Goal: Task Accomplishment & Management: Complete application form

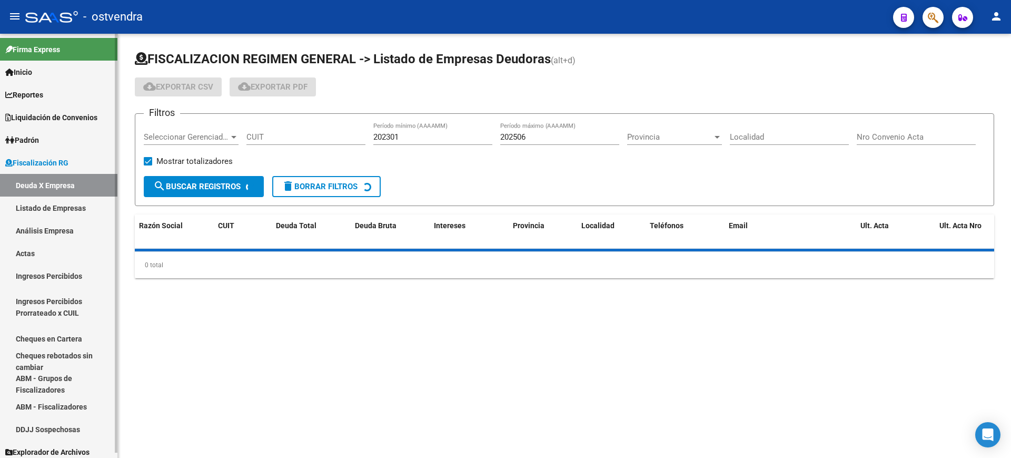
click at [24, 253] on link "Actas" at bounding box center [58, 253] width 117 height 23
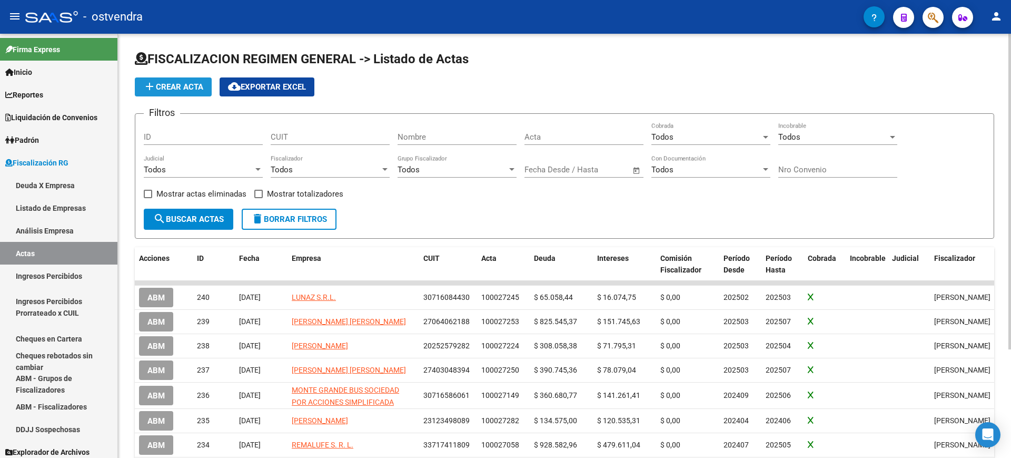
click at [167, 86] on span "add Crear Acta" at bounding box center [173, 86] width 60 height 9
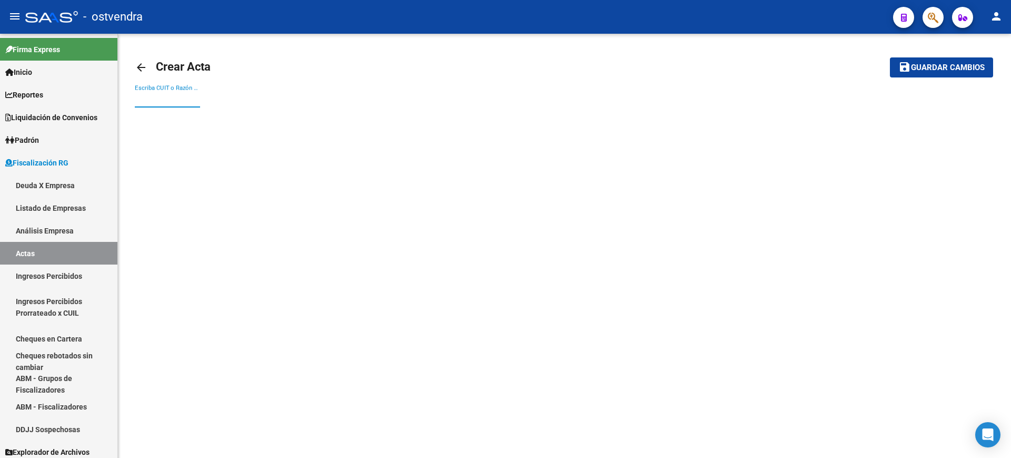
click at [170, 101] on input "Escriba CUIT o Razón Social para buscar" at bounding box center [167, 98] width 65 height 9
paste input "33714508909 CIERRES DEPE S.A"
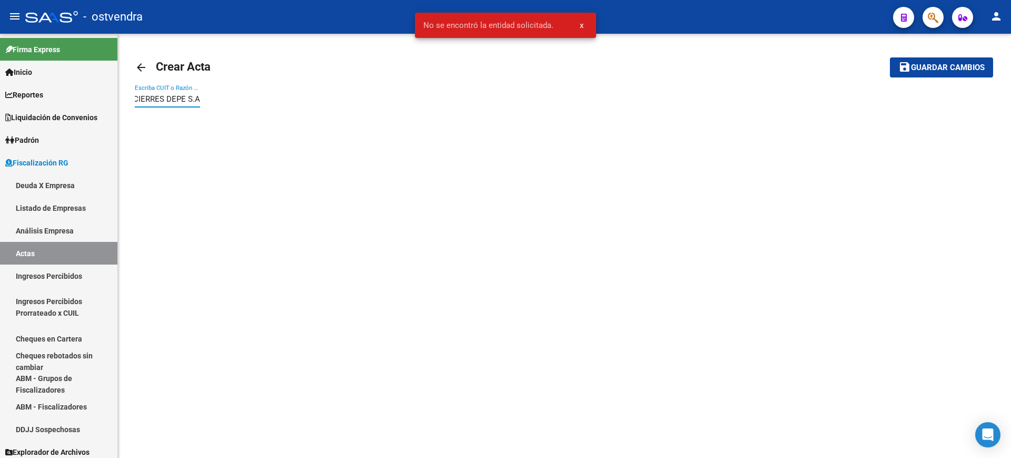
type input "33714508909 CIERRES DEPE S.A"
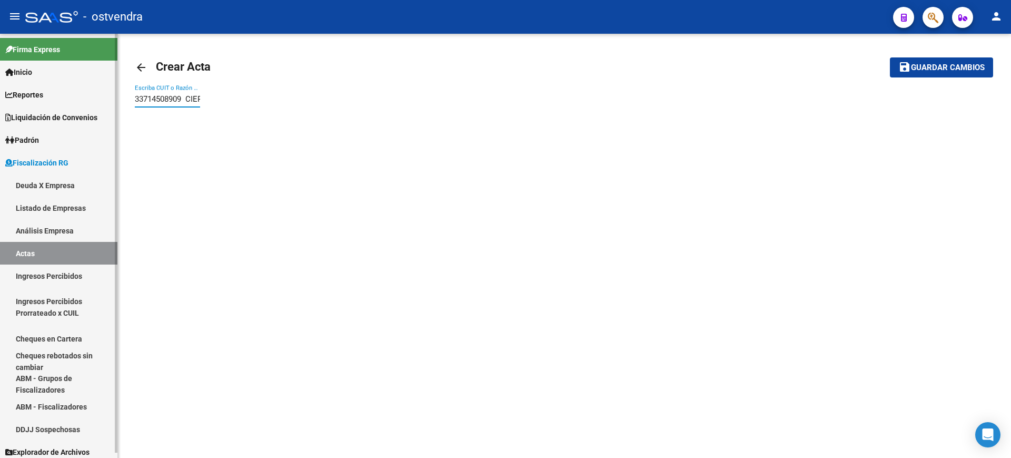
click at [25, 246] on link "Actas" at bounding box center [58, 253] width 117 height 23
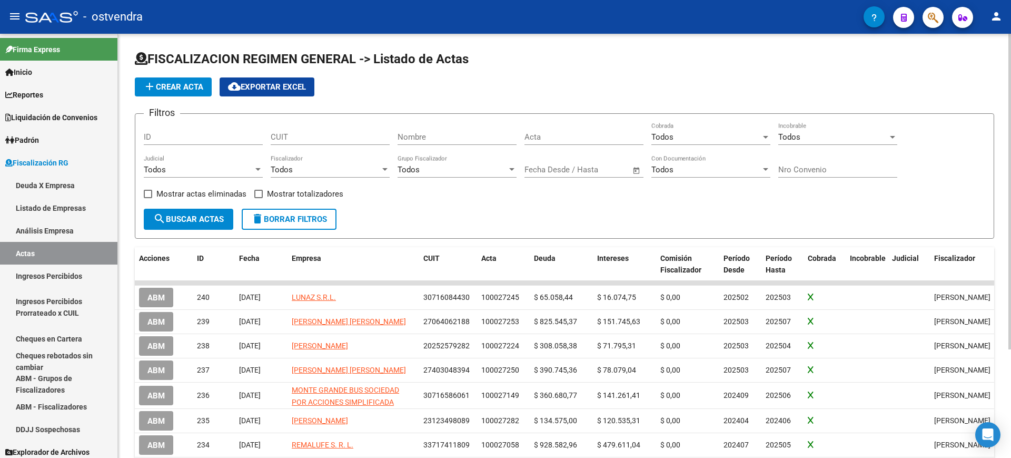
click at [169, 83] on span "add Crear Acta" at bounding box center [173, 86] width 60 height 9
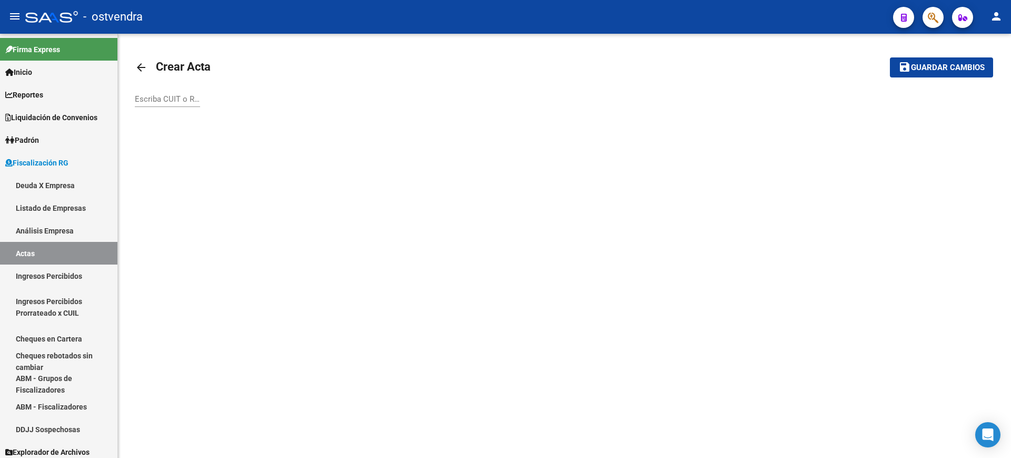
click at [162, 95] on input "Escriba CUIT o Razón Social para buscar" at bounding box center [167, 98] width 65 height 9
paste input "33714508909"
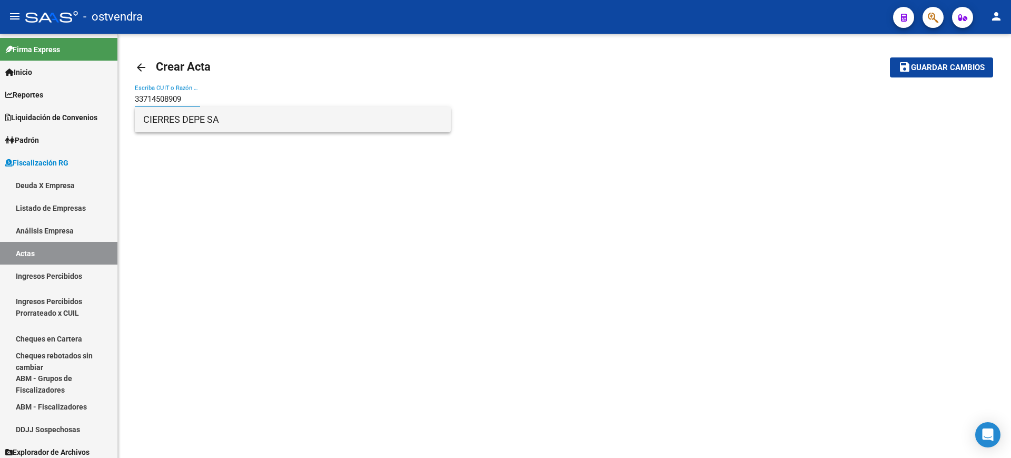
type input "33714508909"
click at [174, 120] on span "CIERRES DEPE SA" at bounding box center [292, 119] width 299 height 25
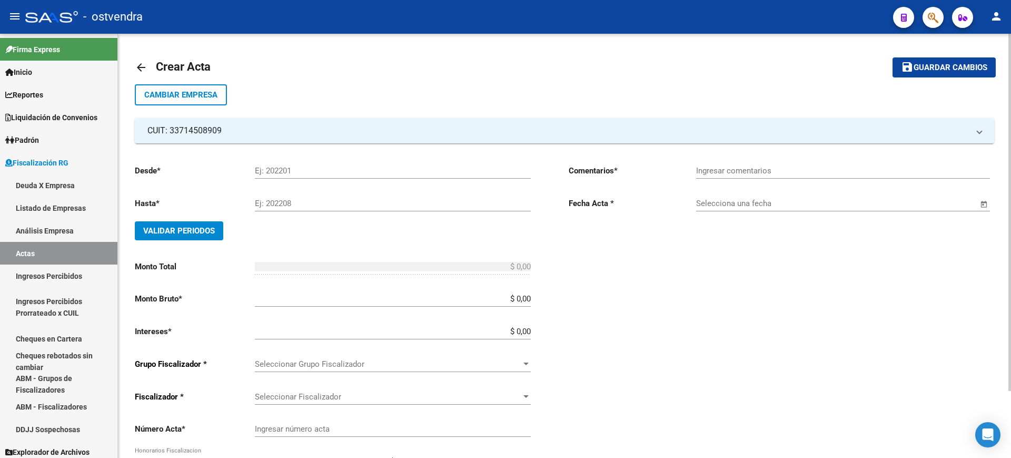
click at [284, 170] on input "Ej: 202201" at bounding box center [393, 170] width 276 height 9
type input "202507"
type input "202508"
click at [172, 231] on span "Validar Periodos" at bounding box center [179, 230] width 72 height 9
click at [743, 163] on div "Ingresar comentarios" at bounding box center [843, 167] width 294 height 23
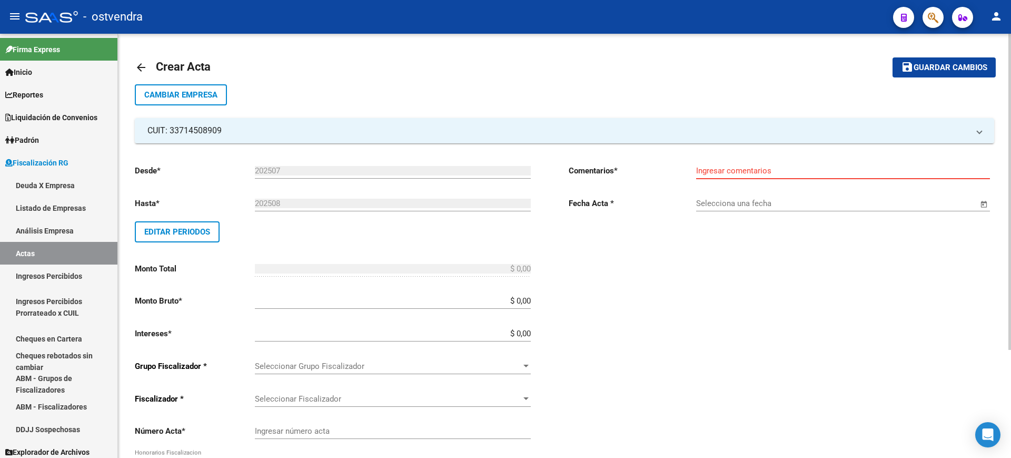
click at [767, 166] on input "Ingresar comentarios" at bounding box center [843, 170] width 294 height 9
type input "PAGA CON TRANSFERENCIA"
click at [980, 204] on span "Open calendar" at bounding box center [984, 203] width 25 height 25
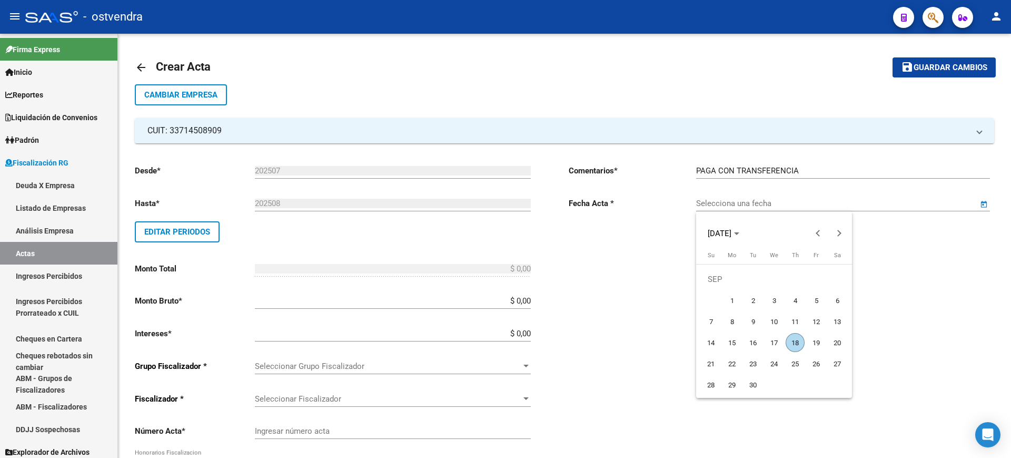
drag, startPoint x: 800, startPoint y: 341, endPoint x: 789, endPoint y: 343, distance: 10.2
click at [799, 340] on span "18" at bounding box center [795, 342] width 19 height 19
type input "18/09/2025"
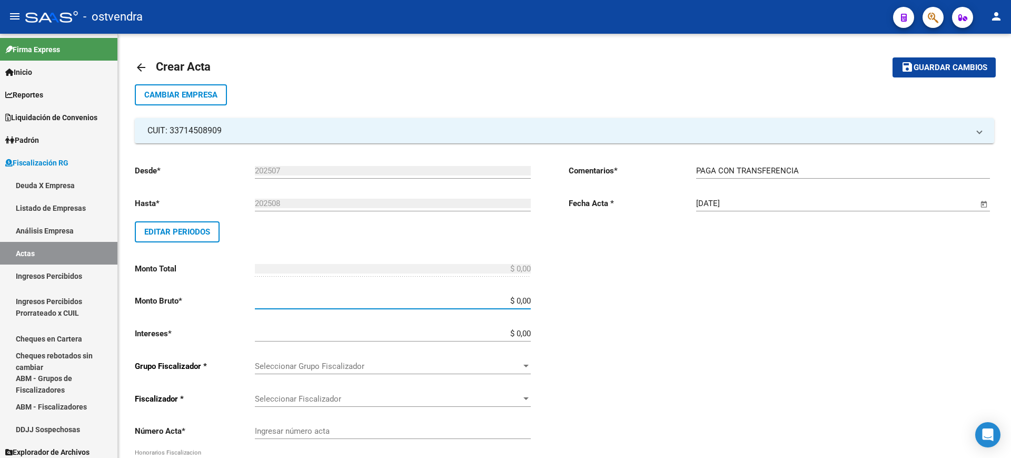
drag, startPoint x: 518, startPoint y: 302, endPoint x: 605, endPoint y: 301, distance: 87.4
click at [605, 301] on div "Desde * 202507 Ej: 202201 Hasta * 202508 Ej: 202208 Editar Periodos Monto Total…" at bounding box center [565, 360] width 860 height 434
paste input "148.440,21"
type input "$ 148.440,21"
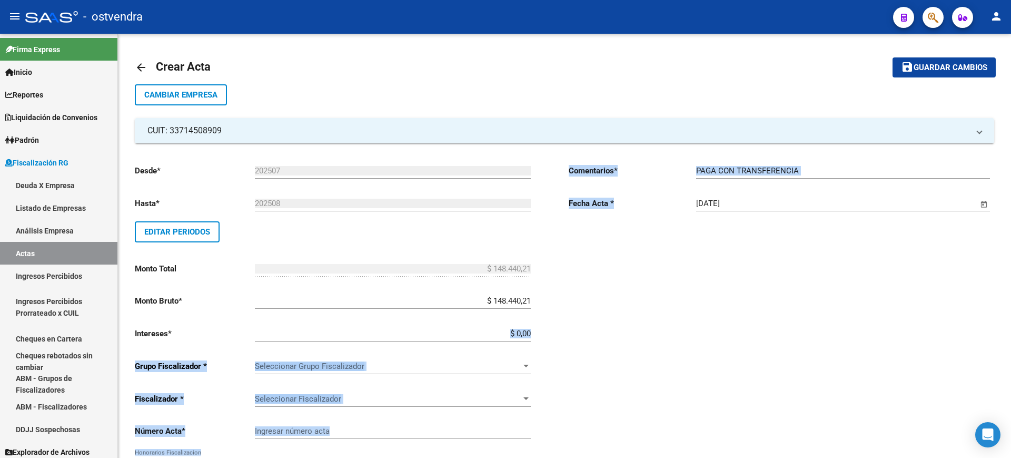
drag, startPoint x: 518, startPoint y: 326, endPoint x: 562, endPoint y: 330, distance: 44.4
click at [565, 330] on div "Desde * 202507 Ej: 202201 Hasta * 202508 Ej: 202208 Editar Periodos Monto Total…" at bounding box center [565, 360] width 860 height 434
click at [538, 333] on div "Desde * 202507 Ej: 202201 Hasta * 202508 Ej: 202208 Editar Periodos Monto Total…" at bounding box center [348, 366] width 426 height 421
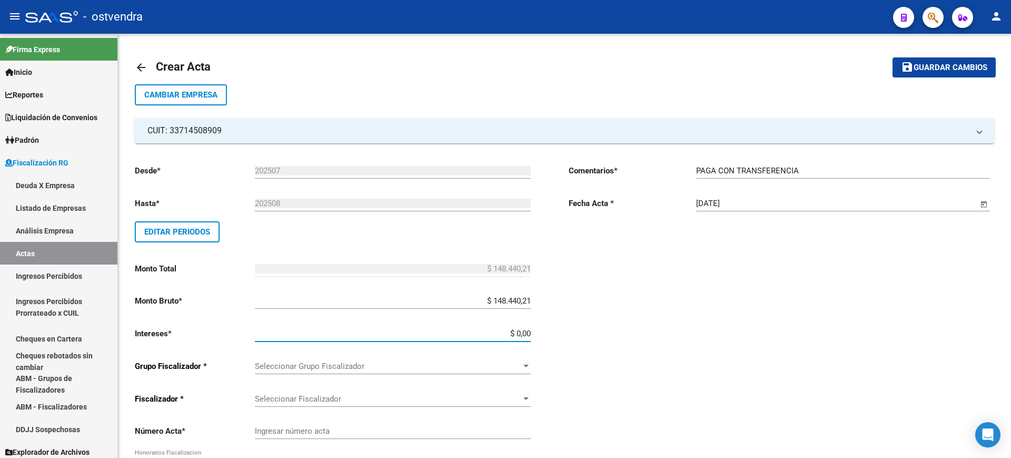
drag, startPoint x: 516, startPoint y: 331, endPoint x: 617, endPoint y: 333, distance: 100.6
click at [617, 333] on div "Desde * 202507 Ej: 202201 Hasta * 202508 Ej: 202208 Editar Periodos Monto Total…" at bounding box center [565, 360] width 860 height 434
paste input "18.223,27"
type input "$ 18.223,27"
type input "$ 166.663,48"
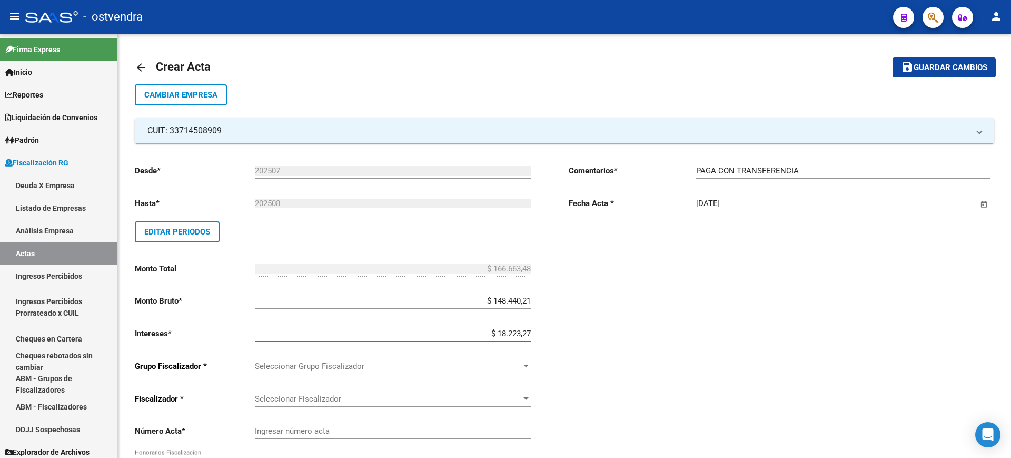
click at [626, 337] on div "Comentarios * PAGA CON TRANSFERENCIA Ingresar comentarios Fecha Acta * 18/09/20…" at bounding box center [782, 366] width 426 height 421
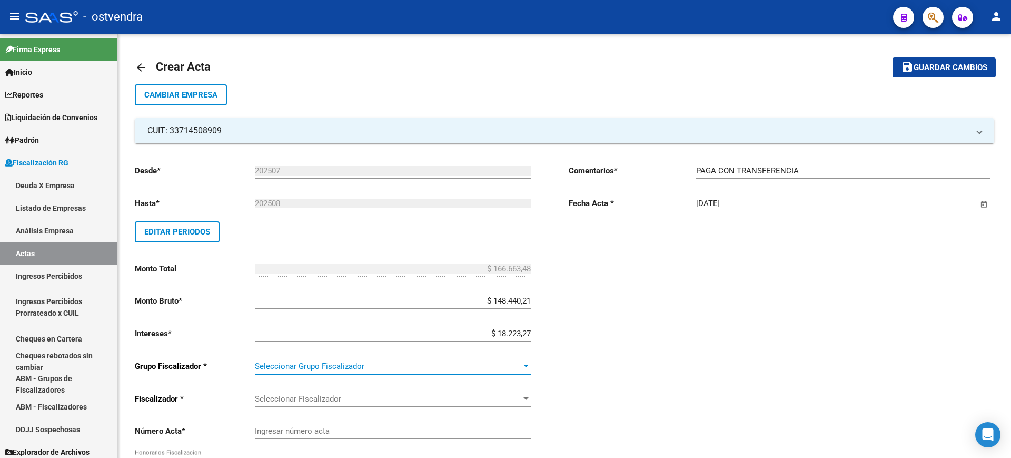
click at [499, 361] on span "Seleccionar Grupo Fiscalizador" at bounding box center [388, 365] width 267 height 9
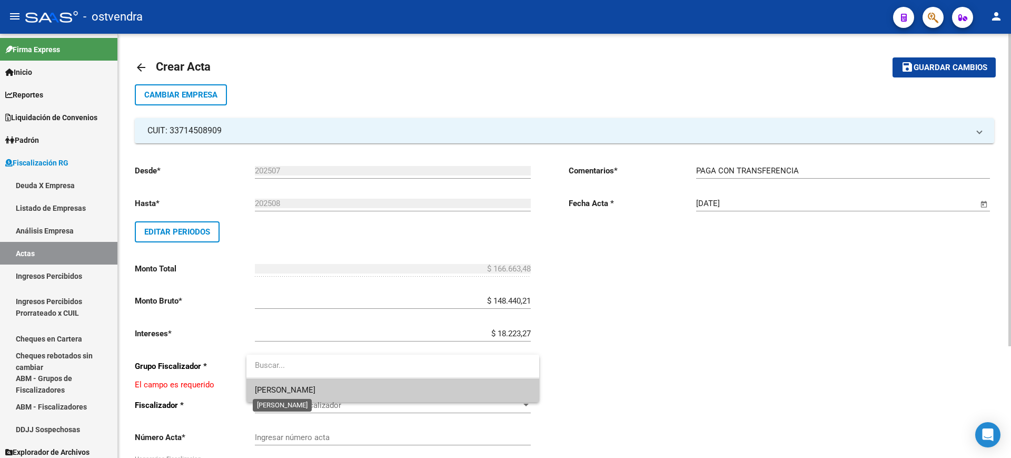
click at [264, 386] on span "VIASANO" at bounding box center [285, 389] width 61 height 9
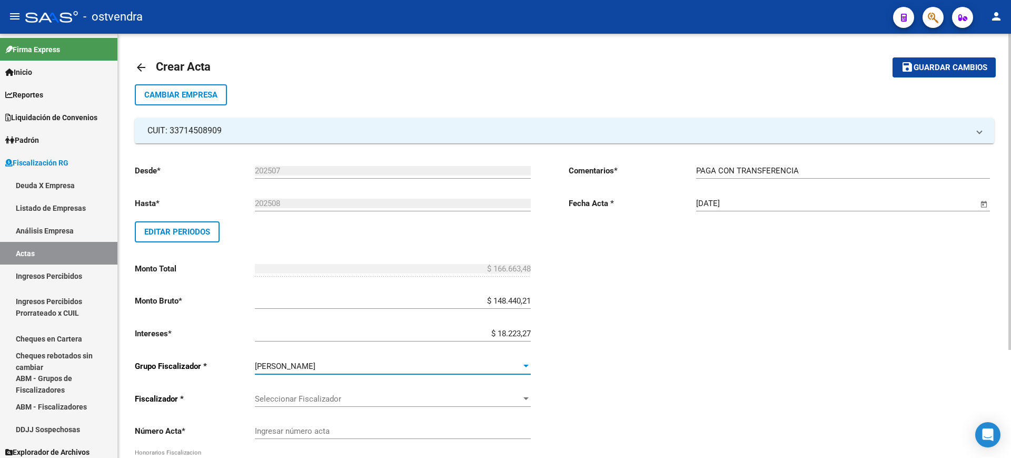
click at [367, 395] on span "Seleccionar Fiscalizador" at bounding box center [388, 398] width 267 height 9
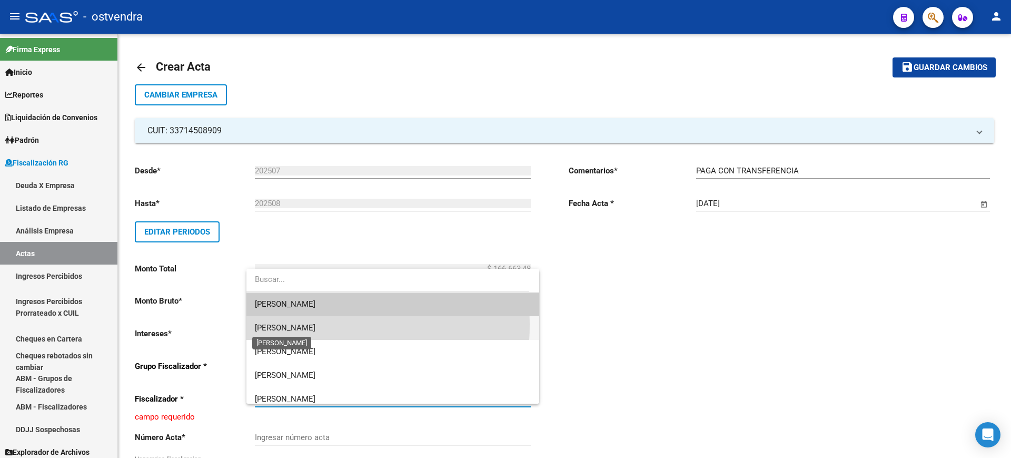
click at [278, 324] on span "DANIEL" at bounding box center [285, 327] width 61 height 9
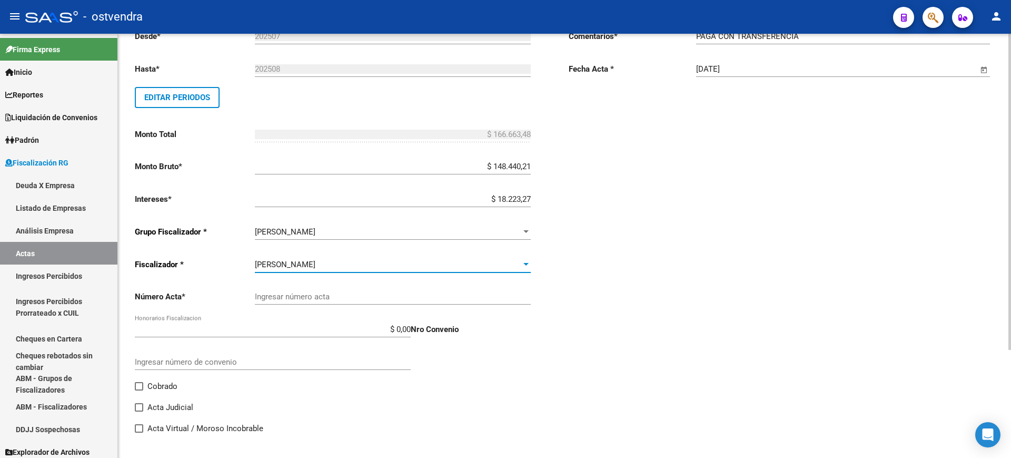
scroll to position [145, 0]
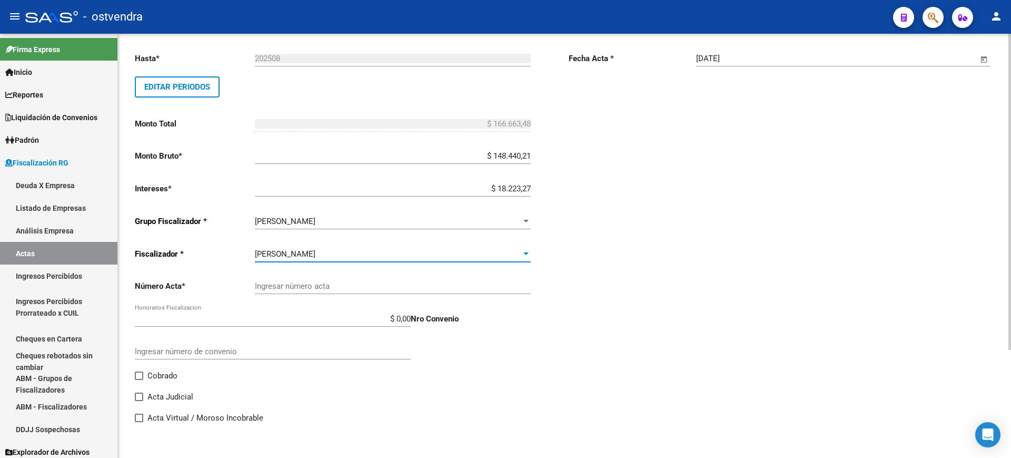
click at [319, 288] on input "Ingresar número acta" at bounding box center [393, 285] width 276 height 9
paste input "100027392"
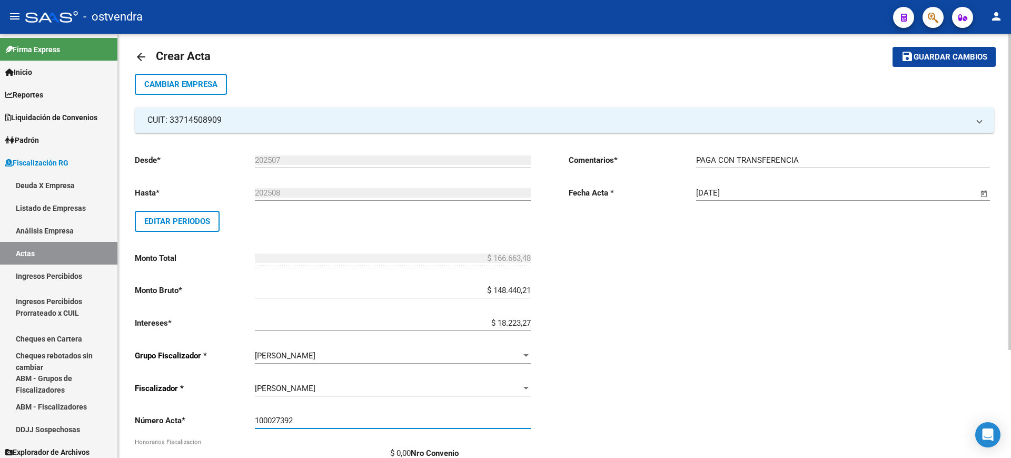
scroll to position [0, 0]
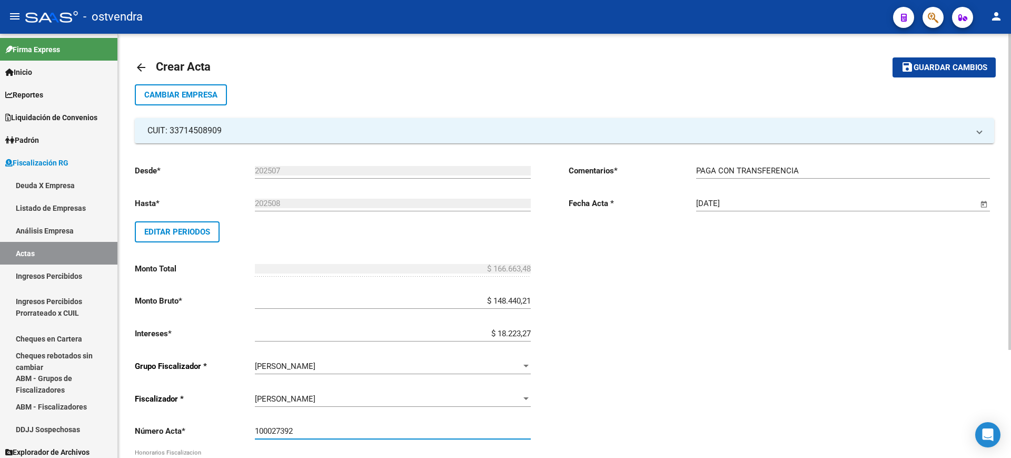
type input "100027392"
click at [959, 66] on span "Guardar cambios" at bounding box center [951, 67] width 74 height 9
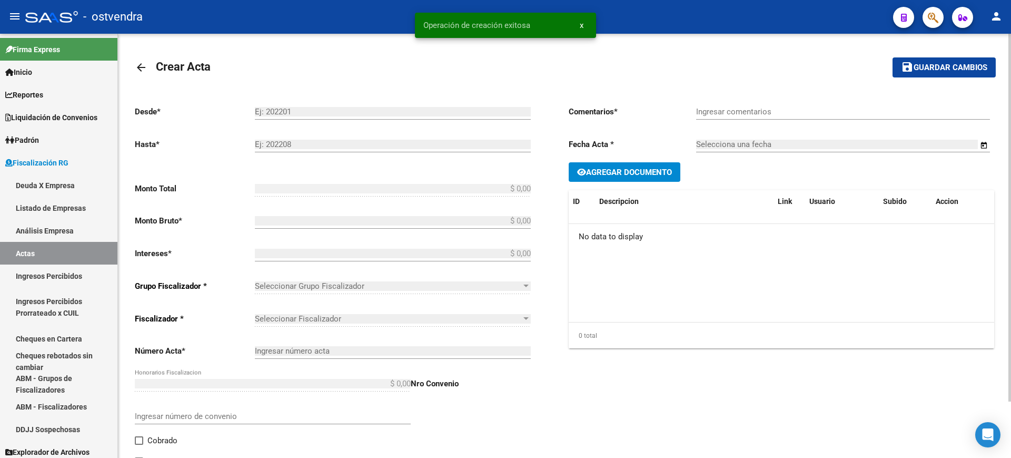
type input "202507"
type input "202508"
type input "$ 166.663,48"
type input "$ 148.440,21"
type input "$ 18.223,27"
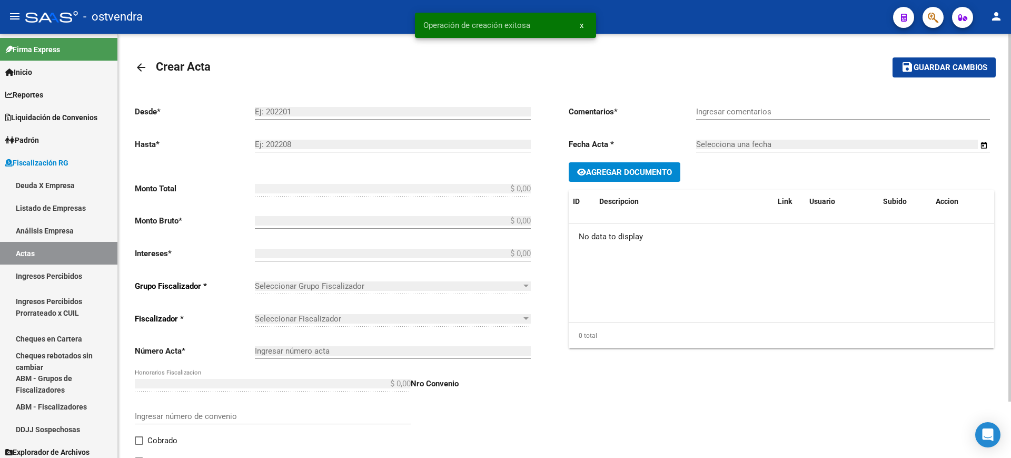
type input "100027392"
type input "PAGA CON TRANSFERENCIA"
type input "18/09/2025"
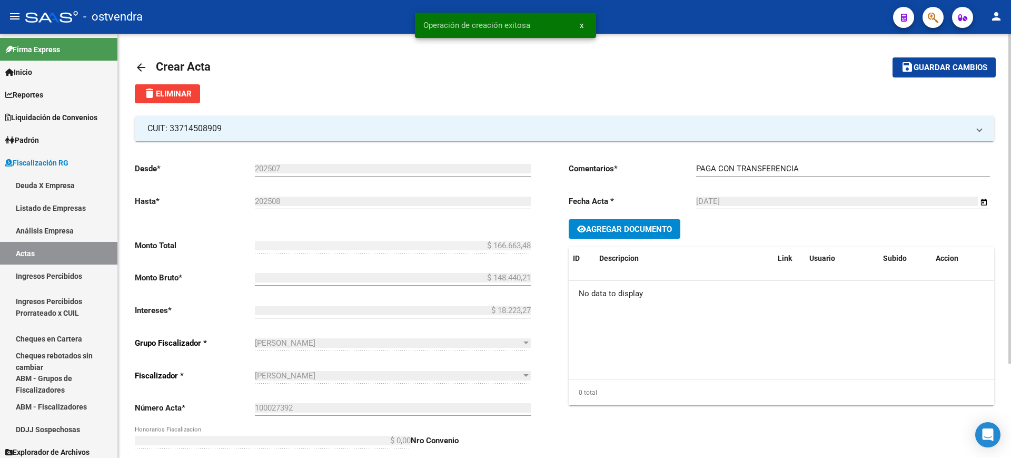
click at [620, 229] on span "Agregar Documento" at bounding box center [629, 228] width 86 height 9
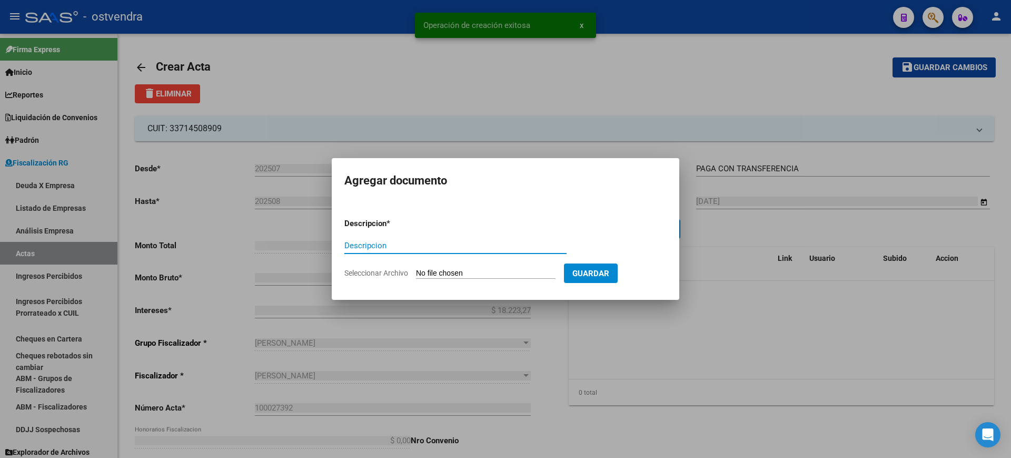
click at [453, 271] on input "Seleccionar Archivo" at bounding box center [486, 274] width 140 height 10
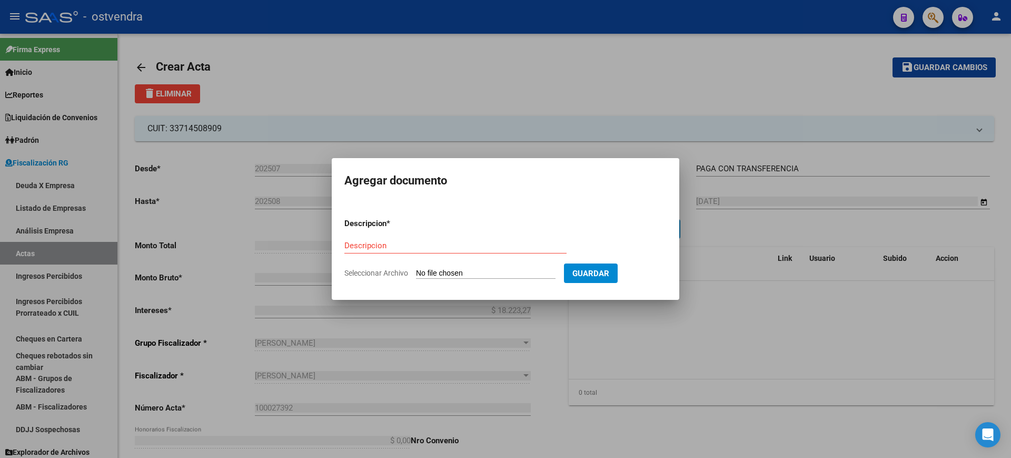
type input "C:\fakepath\Acta Deuda 100027392 OSTVENDRA.pdf"
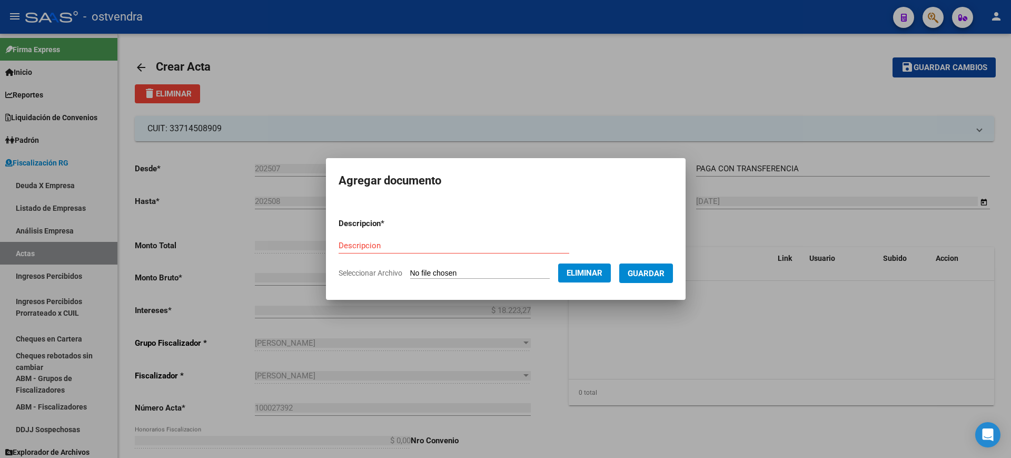
click at [361, 239] on div "Descripcion" at bounding box center [454, 246] width 231 height 16
type input "ACTA"
click at [665, 272] on span "Guardar" at bounding box center [646, 273] width 37 height 9
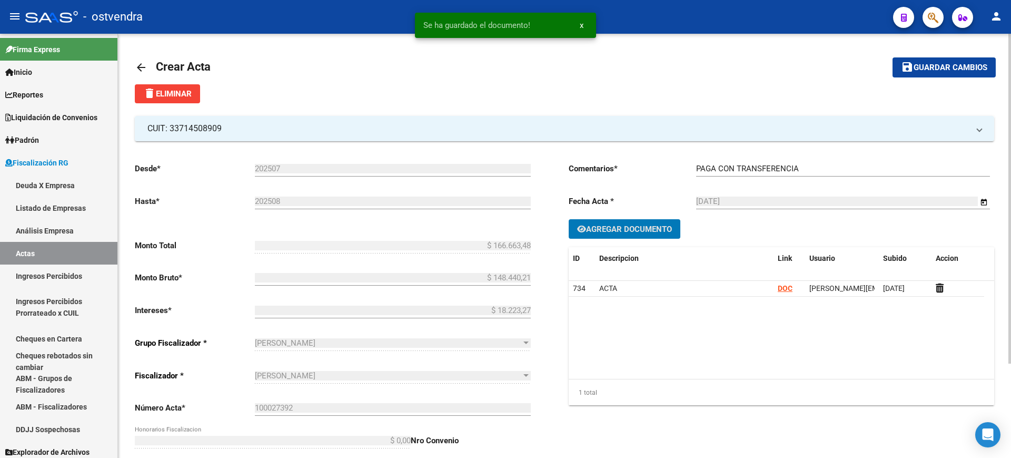
click at [614, 228] on span "Agregar Documento" at bounding box center [629, 228] width 86 height 9
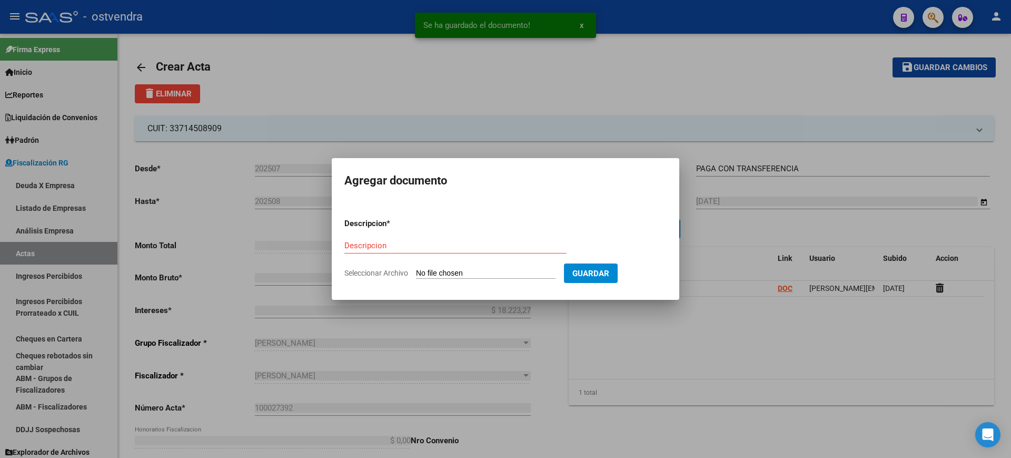
click at [455, 272] on input "Seleccionar Archivo" at bounding box center [486, 274] width 140 height 10
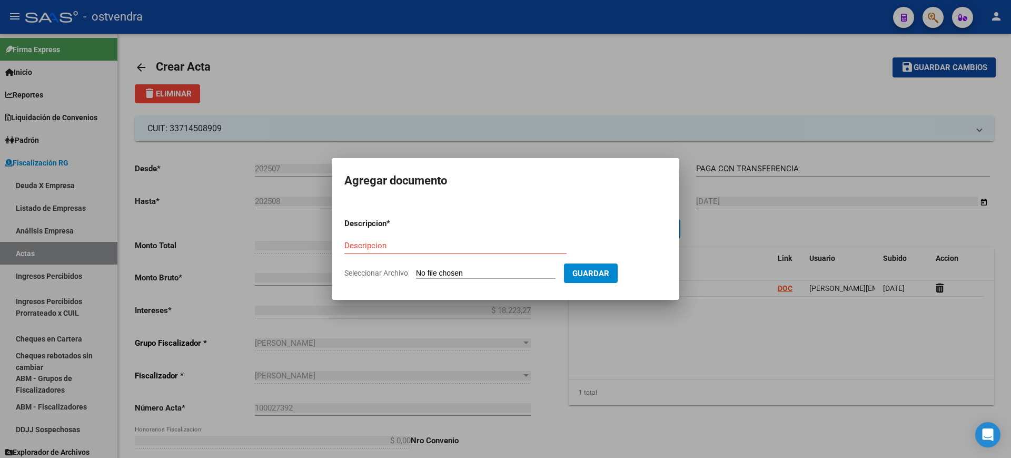
type input "C:\fakepath\OSTVENDRA.pdf"
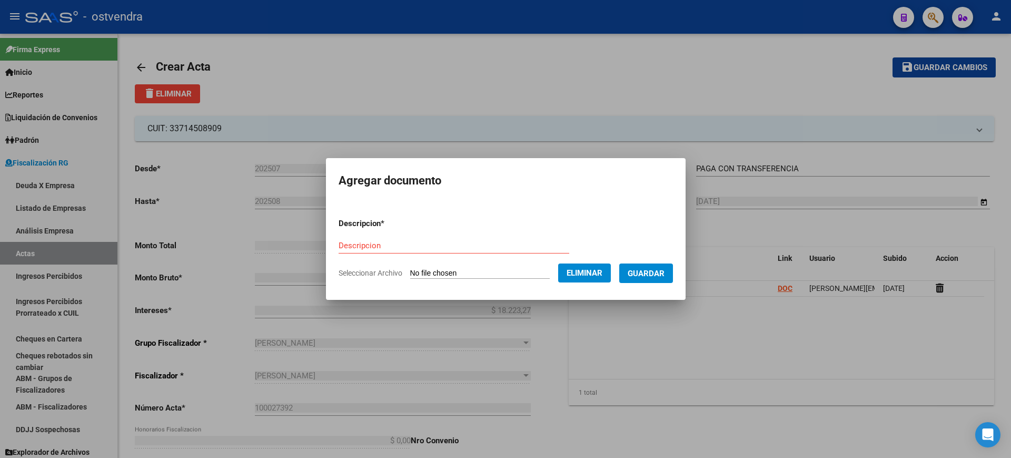
click at [376, 246] on input "Descripcion" at bounding box center [454, 245] width 231 height 9
type input "COMPROBANTE"
click at [648, 272] on span "Guardar" at bounding box center [646, 273] width 37 height 9
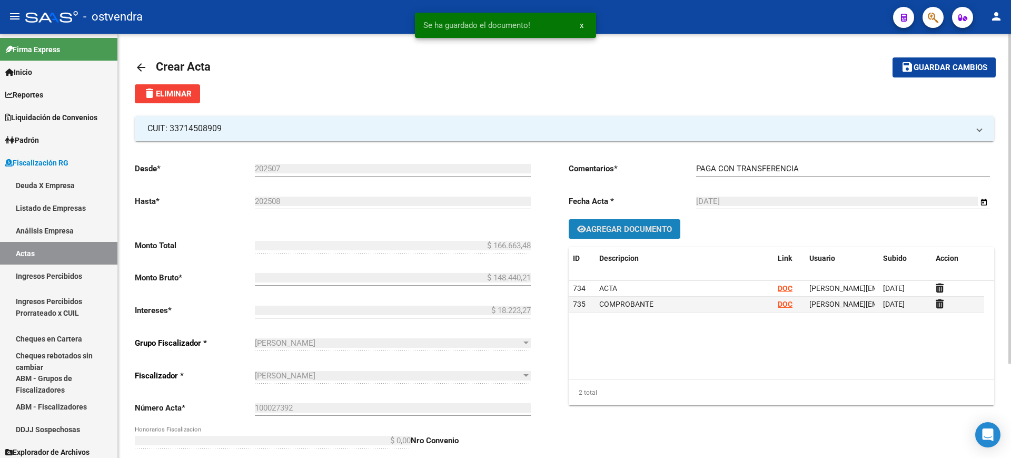
click at [616, 229] on span "Agregar Documento" at bounding box center [629, 228] width 86 height 9
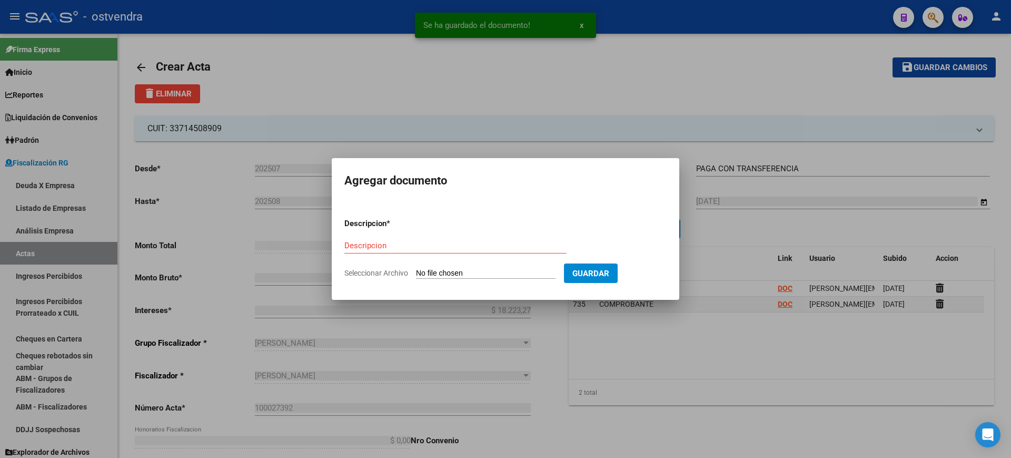
click at [447, 272] on input "Seleccionar Archivo" at bounding box center [486, 274] width 140 height 10
type input "C:\fakepath\RECIBO DE OSTVENDRA.pdf"
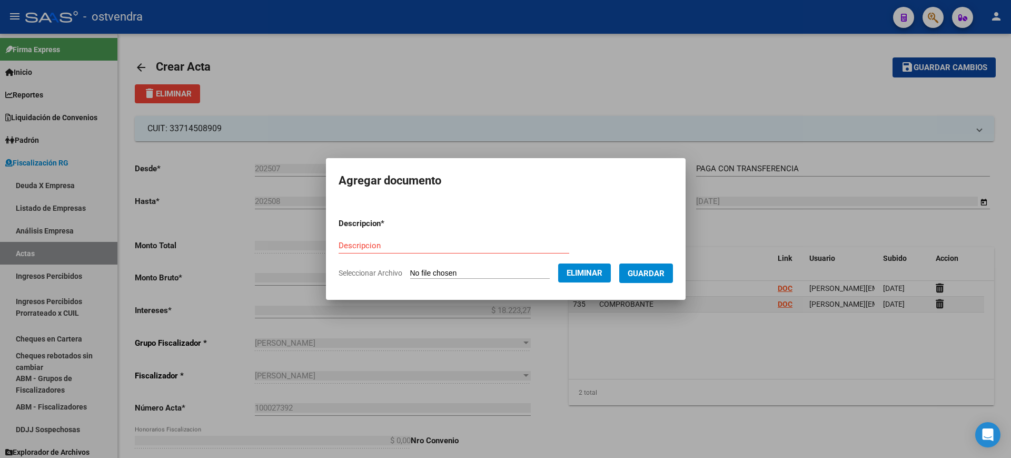
click at [413, 241] on input "Descripcion" at bounding box center [454, 245] width 231 height 9
type input "RECIBO"
click at [658, 273] on span "Guardar" at bounding box center [646, 273] width 37 height 9
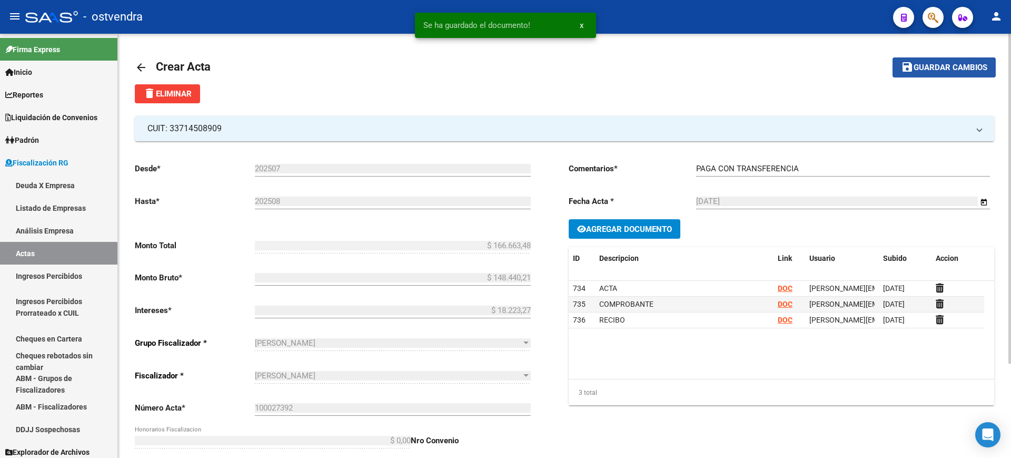
click at [943, 65] on span "Guardar cambios" at bounding box center [951, 67] width 74 height 9
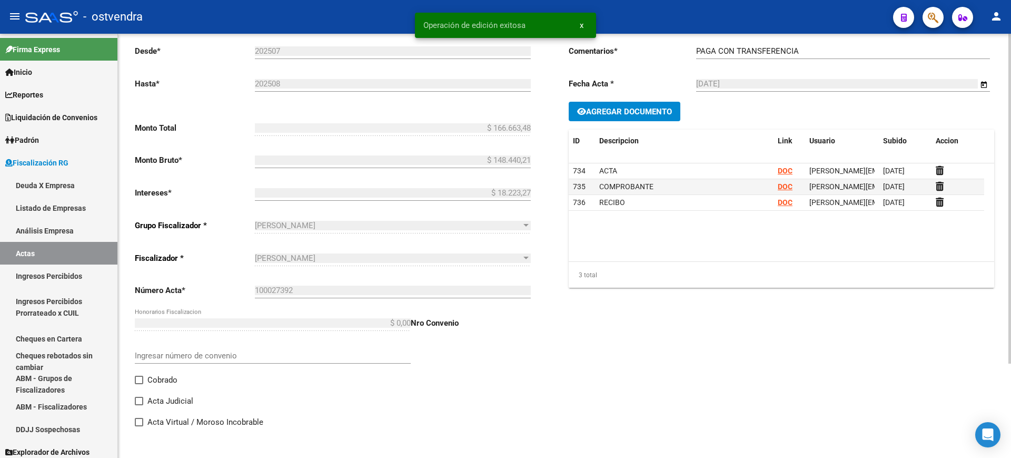
scroll to position [122, 0]
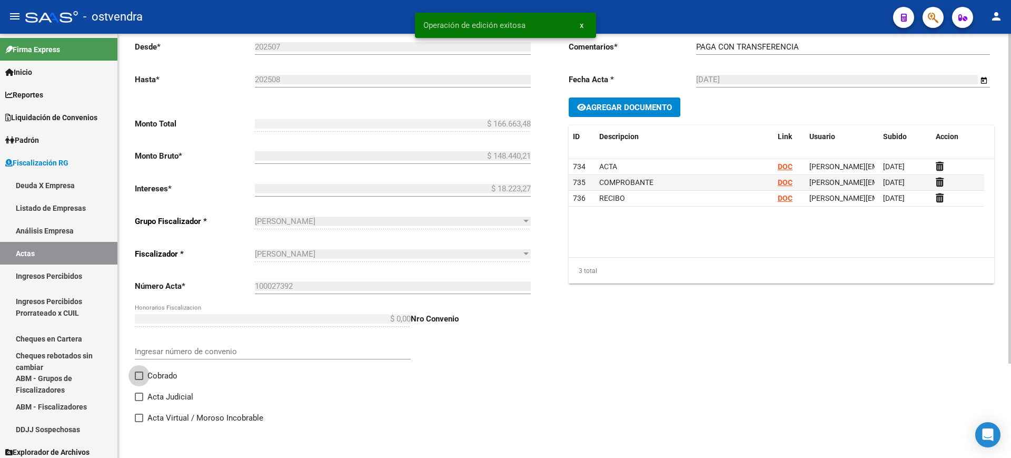
click at [145, 371] on label "Cobrado" at bounding box center [156, 375] width 43 height 13
click at [139, 380] on input "Cobrado" at bounding box center [139, 380] width 1 height 1
checkbox input "true"
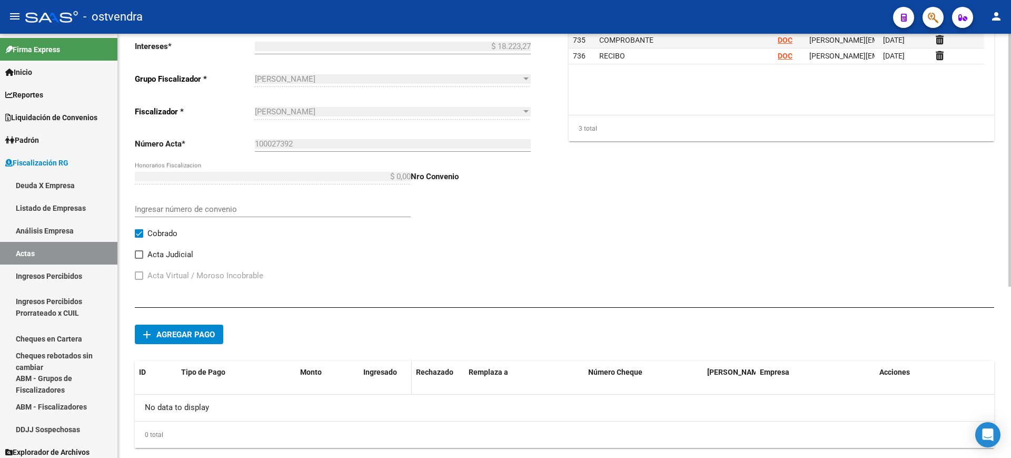
scroll to position [288, 0]
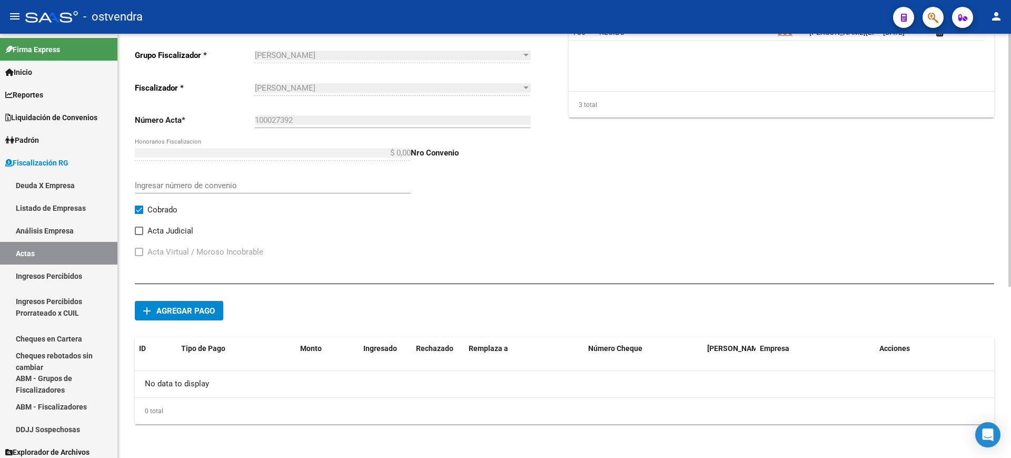
click at [192, 309] on span "Agregar pago" at bounding box center [185, 310] width 58 height 9
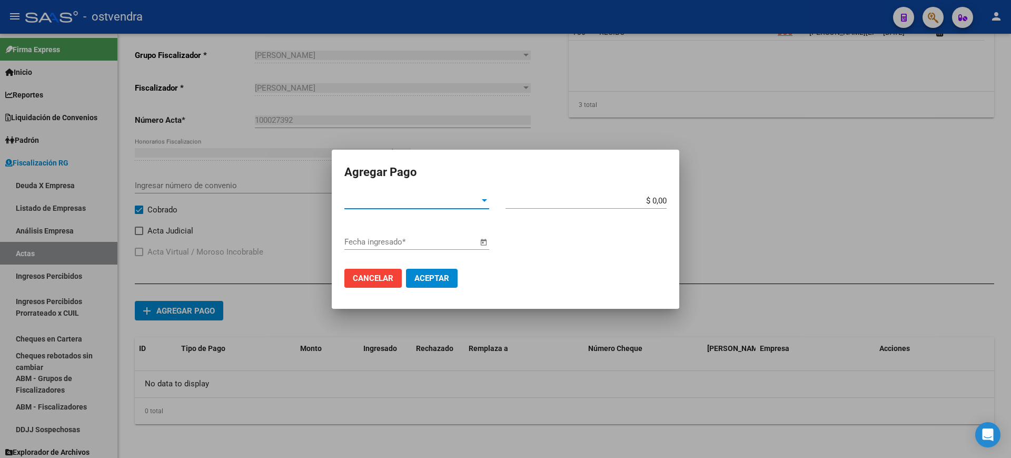
click at [482, 201] on div at bounding box center [484, 200] width 5 height 3
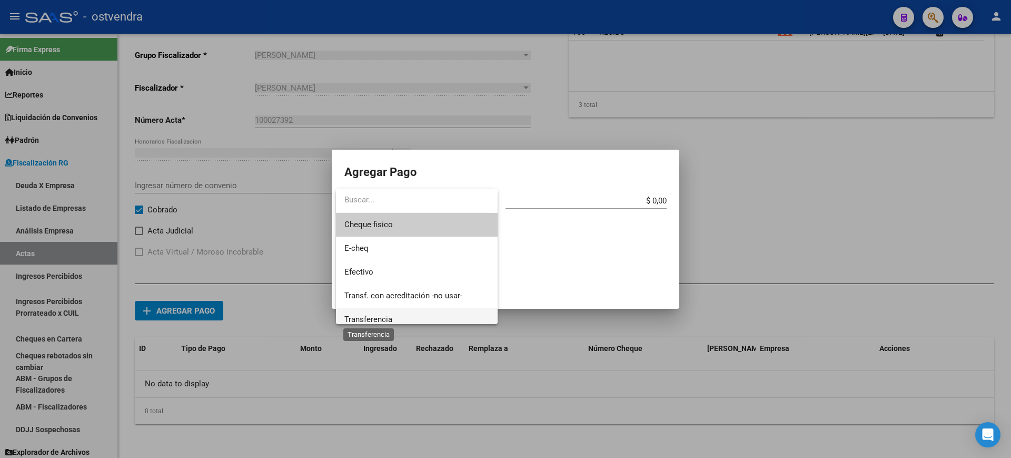
click at [381, 317] on span "Transferencia" at bounding box center [368, 318] width 48 height 9
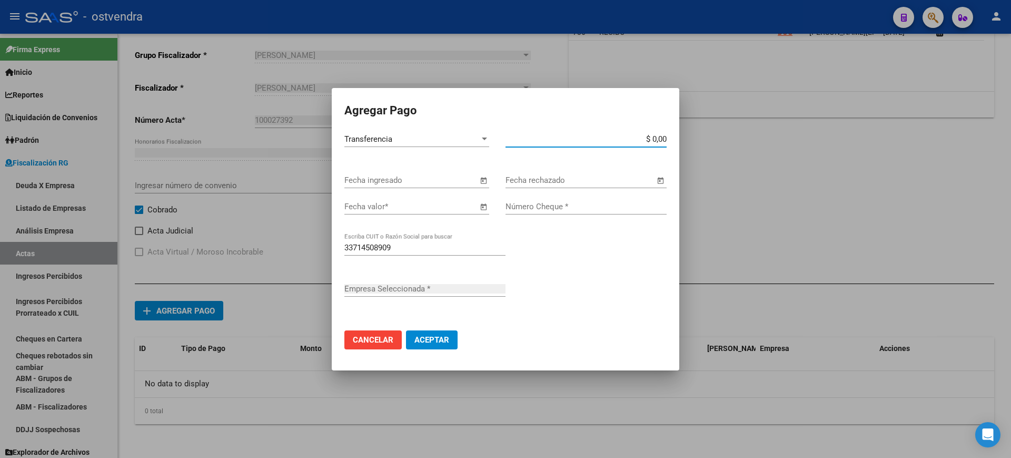
drag, startPoint x: 652, startPoint y: 138, endPoint x: 713, endPoint y: 138, distance: 61.1
click at [713, 138] on div "Agregar Pago Transferencia Tipo de Pago * $ 0,00 Monto bruto * Fecha ingresado …" at bounding box center [505, 229] width 1011 height 458
paste input "166.663,48"
type input "$ 166.663,48"
type input "CIERRES DEPE SA"
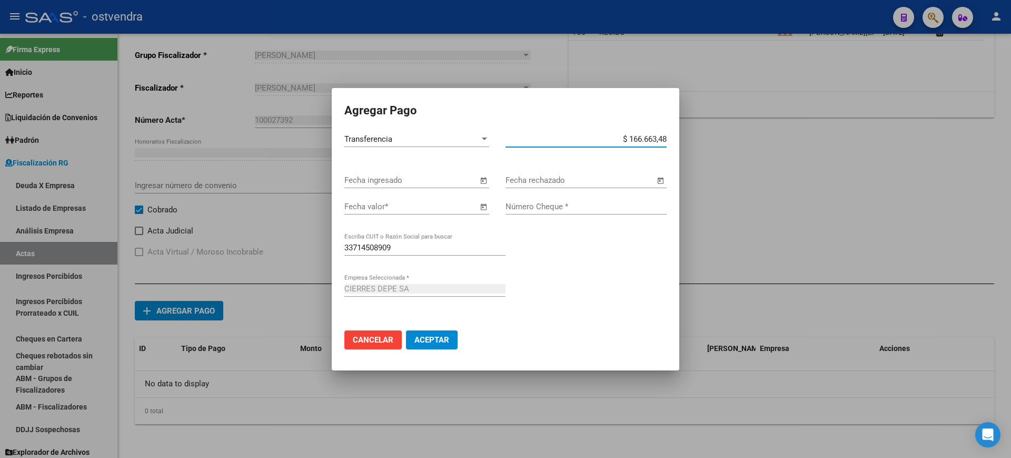
type input "$ 166.663,48"
click at [481, 203] on span "Open calendar" at bounding box center [483, 206] width 25 height 25
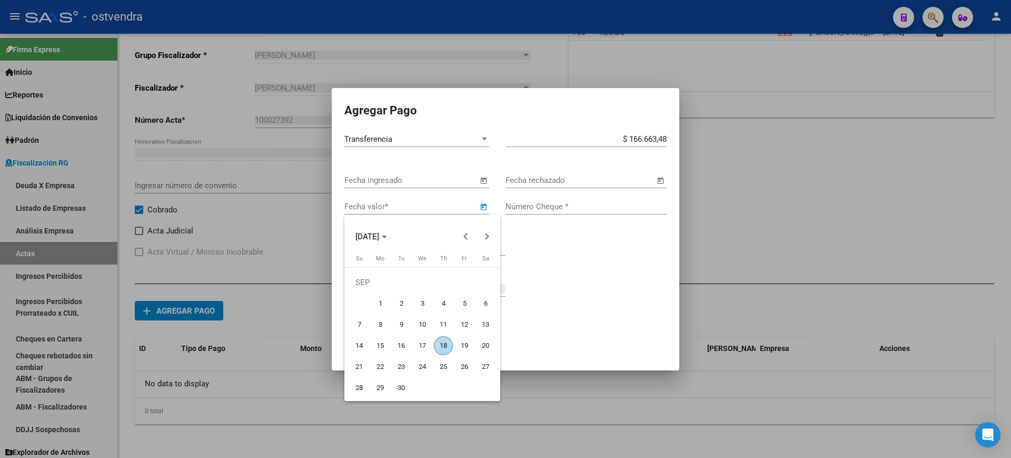
click at [402, 343] on span "16" at bounding box center [401, 345] width 19 height 19
type input "16/09/2025"
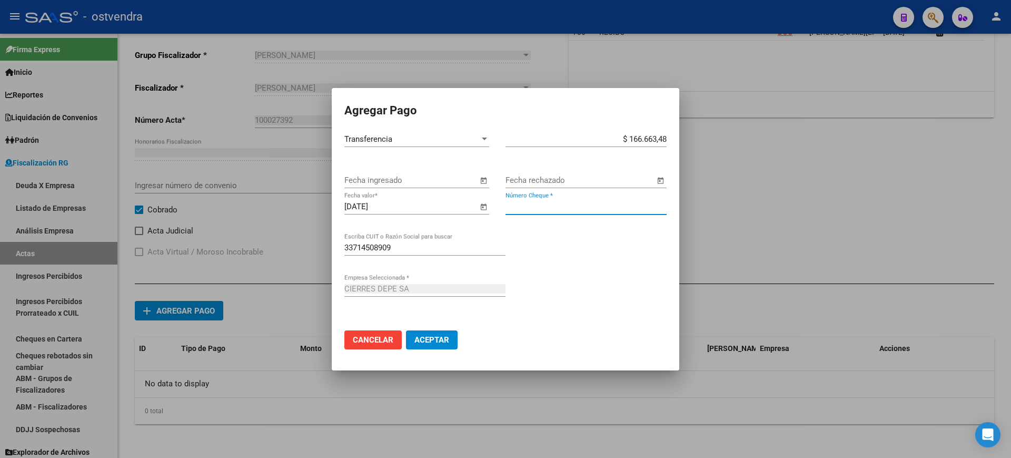
click at [536, 206] on input "Número Cheque *" at bounding box center [586, 206] width 161 height 9
type input "261"
click at [429, 339] on span "Aceptar" at bounding box center [431, 339] width 35 height 9
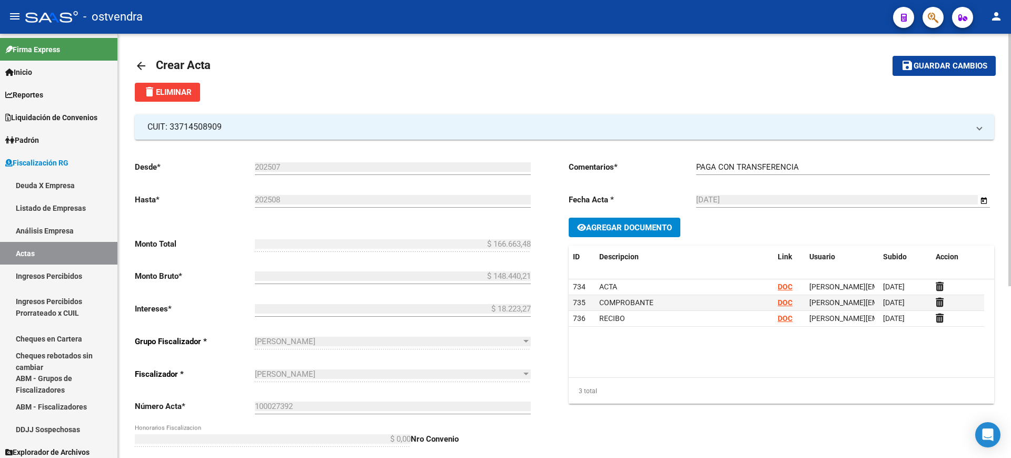
scroll to position [0, 0]
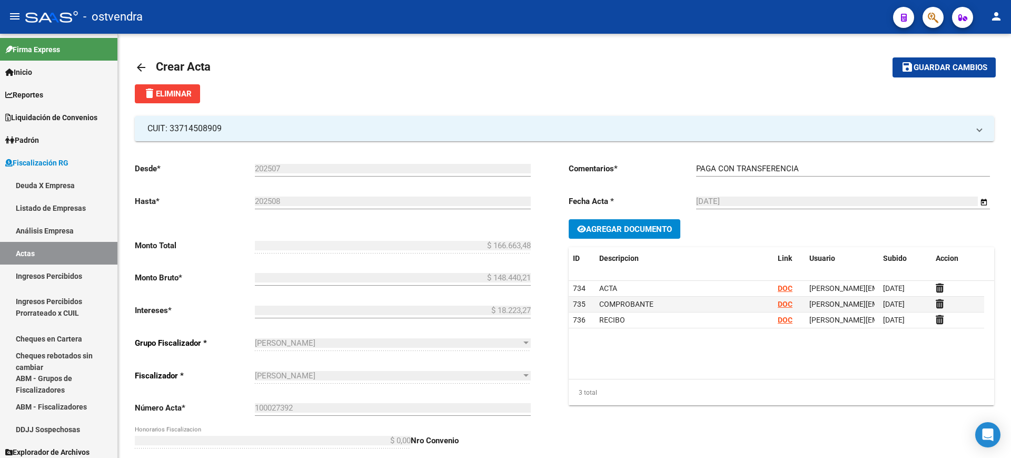
click at [945, 62] on span "save Guardar cambios" at bounding box center [944, 66] width 86 height 9
click at [140, 61] on mat-icon "arrow_back" at bounding box center [141, 67] width 13 height 13
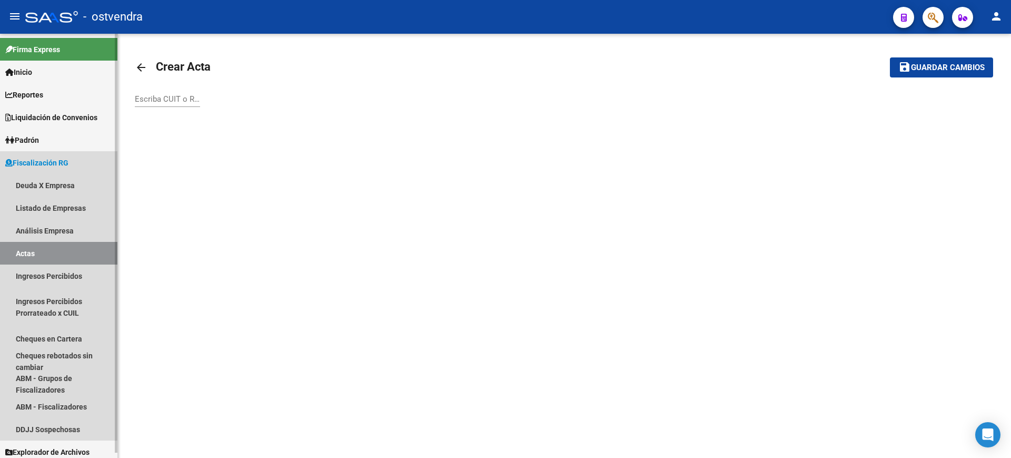
click at [19, 249] on link "Actas" at bounding box center [58, 253] width 117 height 23
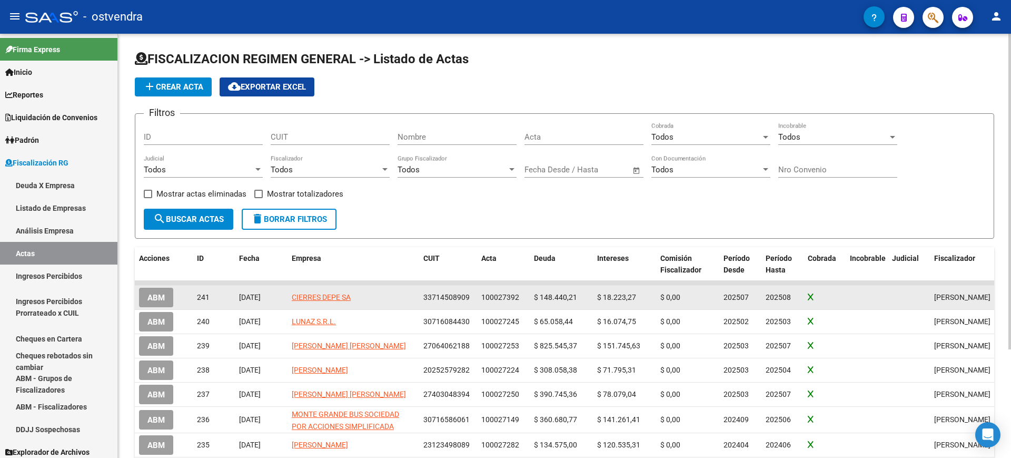
click at [155, 297] on span "ABM" at bounding box center [155, 297] width 17 height 9
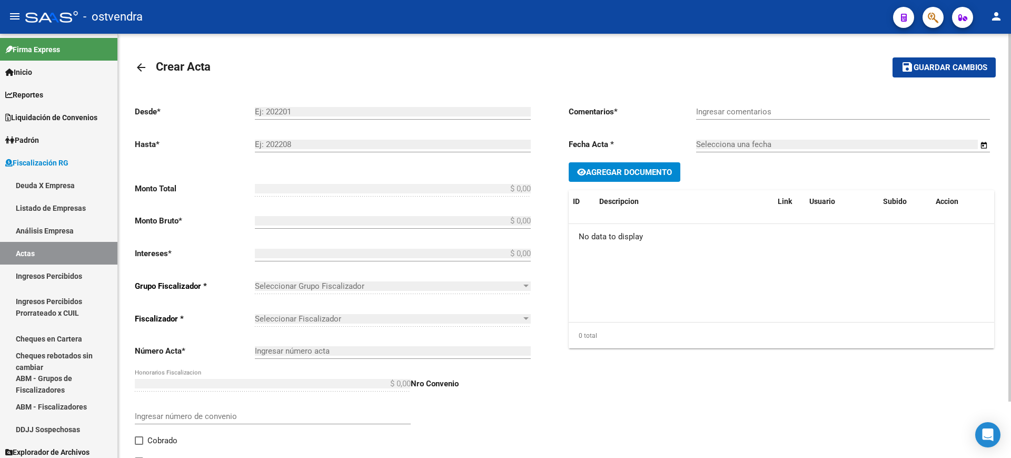
type input "202507"
type input "202508"
type input "$ 166.663,48"
type input "$ 148.440,21"
type input "$ 18.223,27"
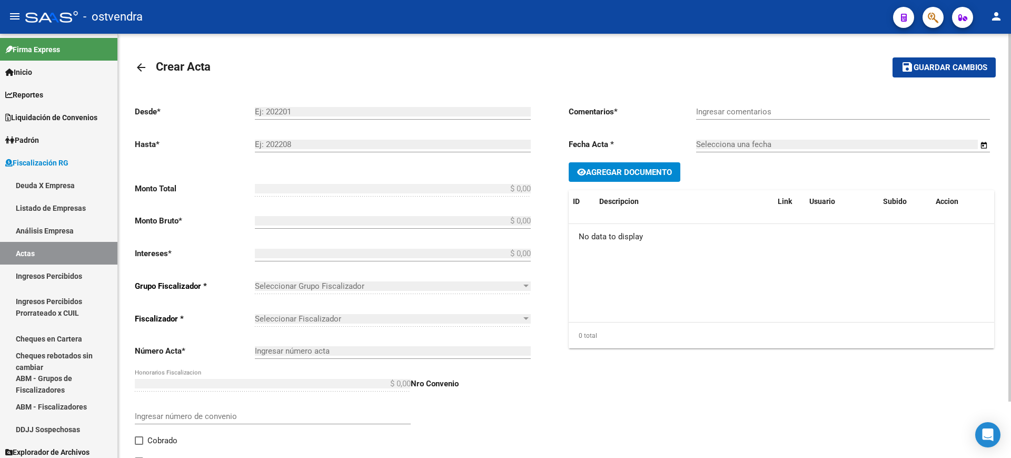
type input "100027392"
checkbox input "true"
type input "PAGA CON TRANSFERENCIA"
type input "18/09/2025"
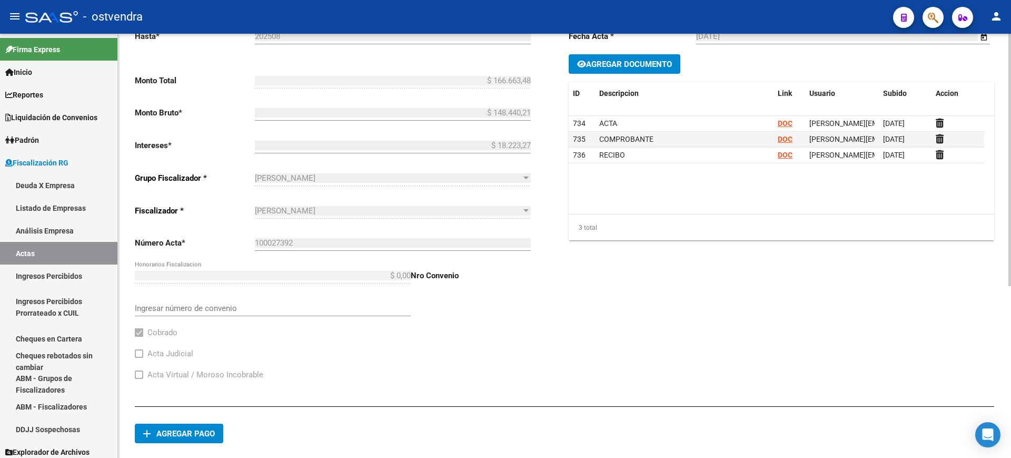
scroll to position [288, 0]
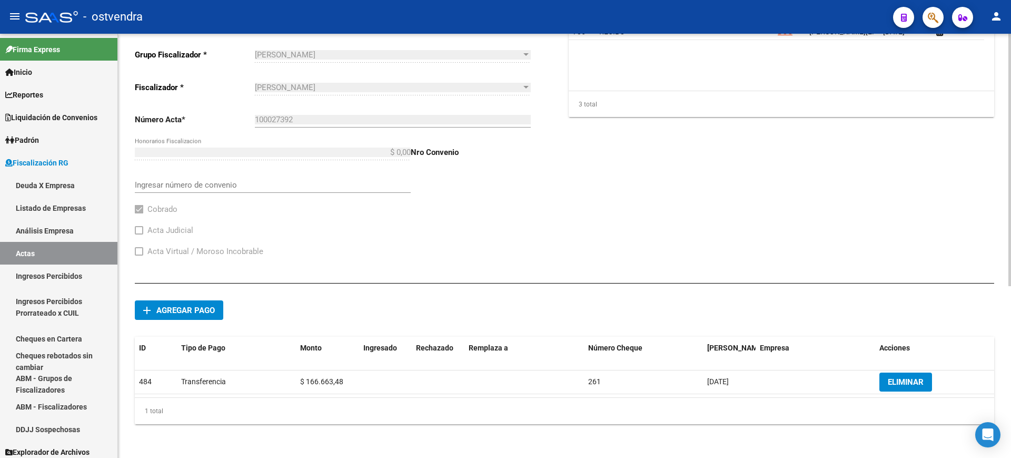
click at [943, 94] on div "3 total" at bounding box center [782, 104] width 426 height 26
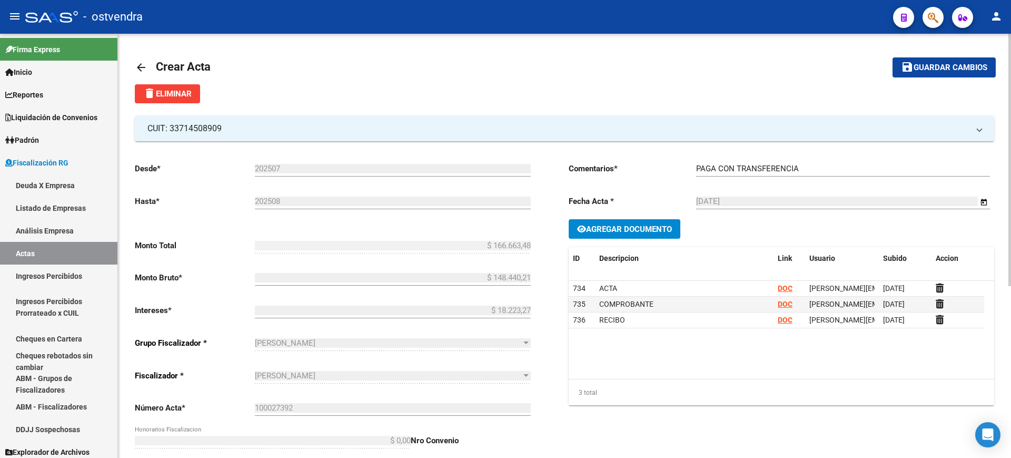
click at [138, 66] on mat-icon "arrow_back" at bounding box center [141, 67] width 13 height 13
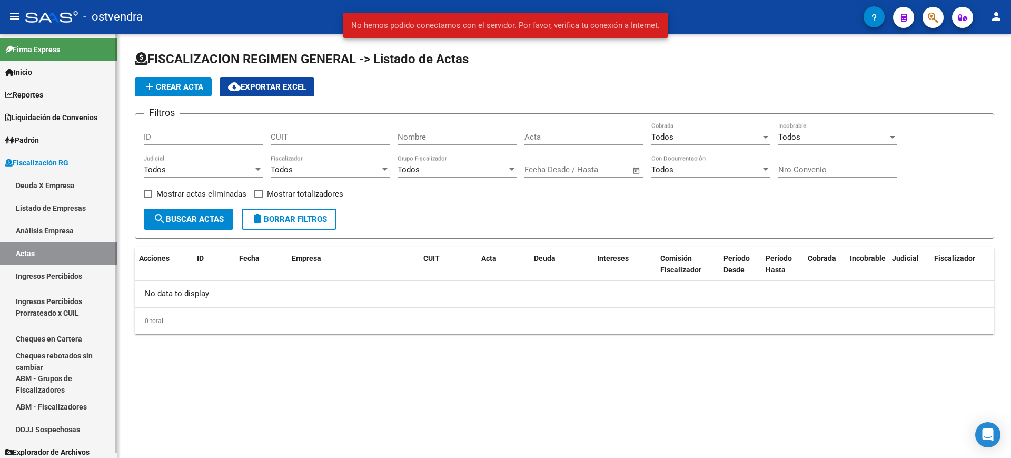
click at [28, 249] on link "Actas" at bounding box center [58, 253] width 117 height 23
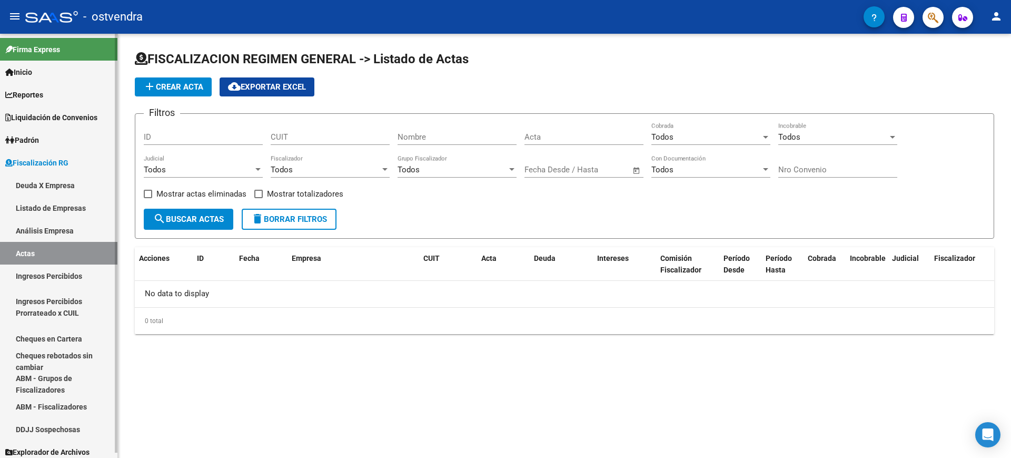
click at [28, 251] on link "Actas" at bounding box center [58, 253] width 117 height 23
click at [31, 139] on span "Padrón" at bounding box center [22, 140] width 34 height 12
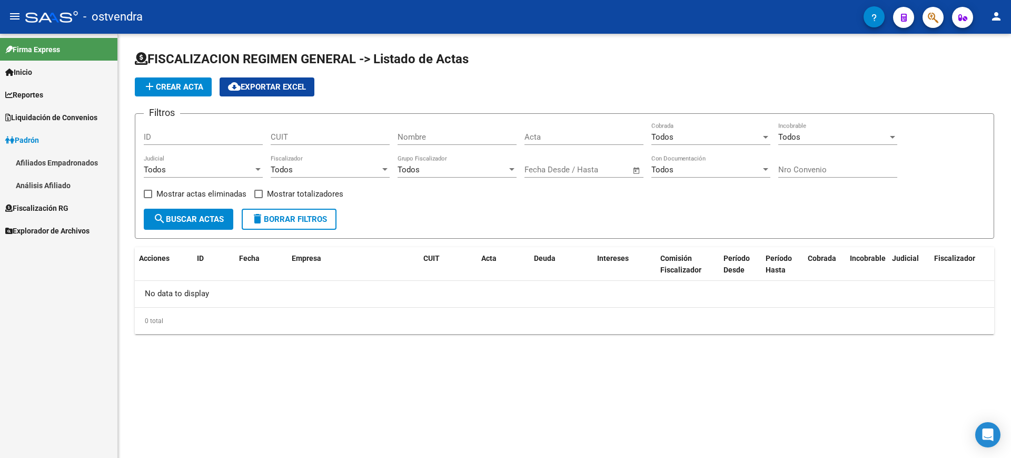
click at [29, 202] on span "Fiscalización RG" at bounding box center [36, 208] width 63 height 12
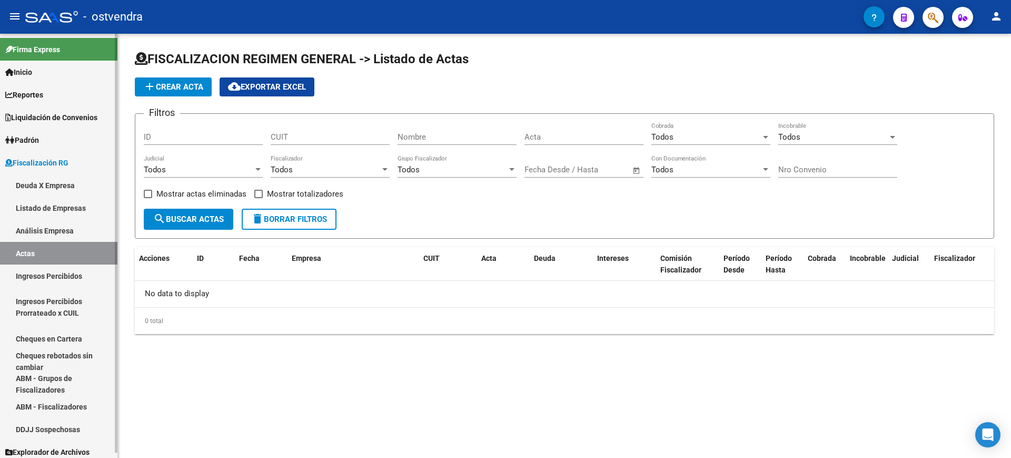
click at [23, 248] on link "Actas" at bounding box center [58, 253] width 117 height 23
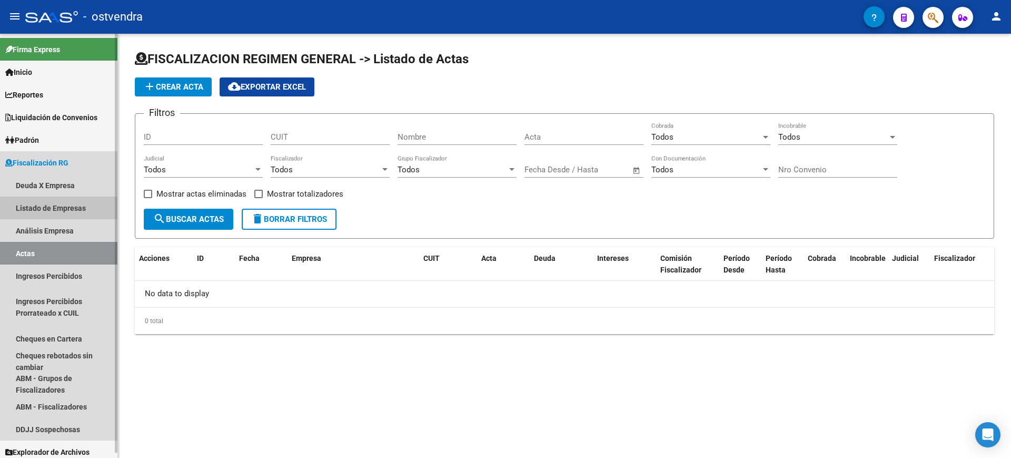
click at [37, 203] on link "Listado de Empresas" at bounding box center [58, 207] width 117 height 23
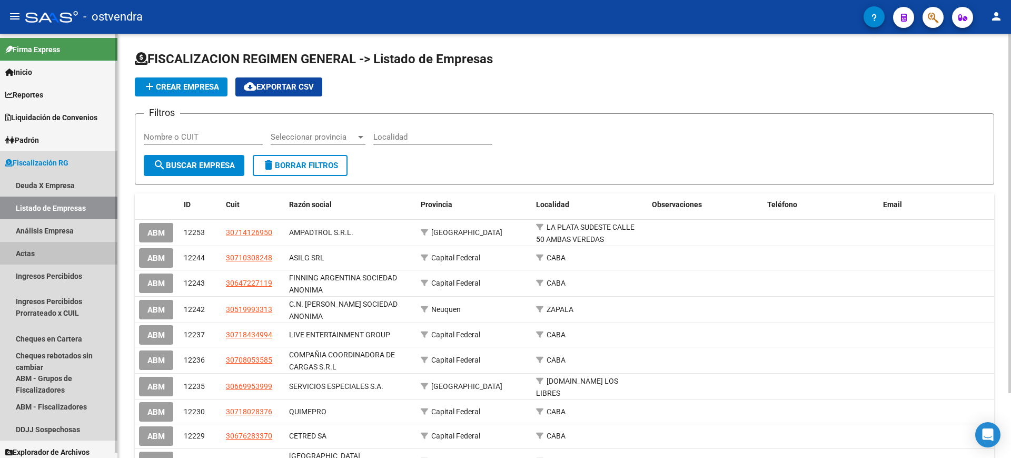
click at [25, 249] on link "Actas" at bounding box center [58, 253] width 117 height 23
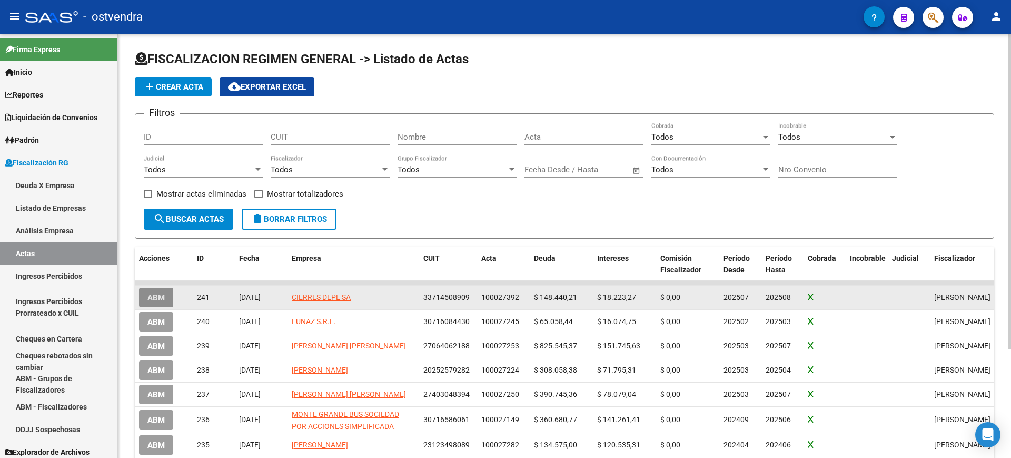
click at [156, 293] on span "ABM" at bounding box center [155, 297] width 17 height 9
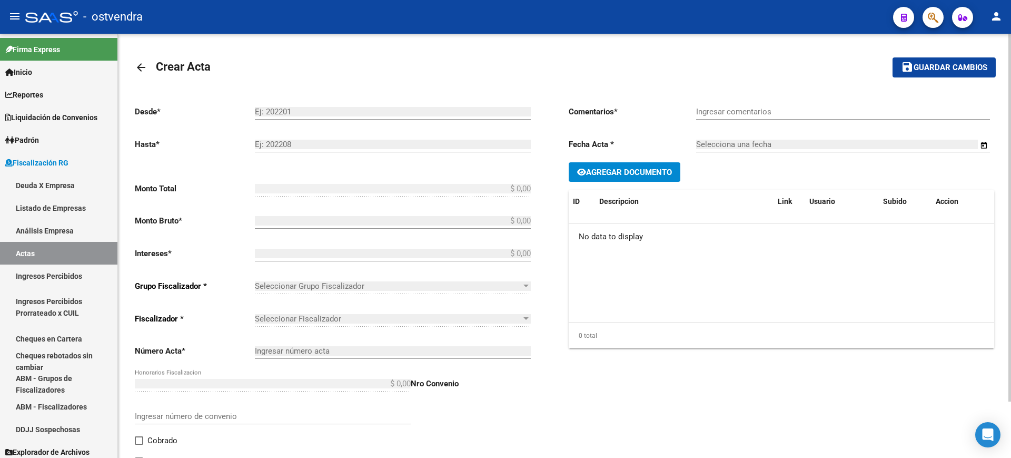
type input "202507"
type input "202508"
type input "$ 166.663,48"
type input "$ 148.440,21"
type input "$ 18.223,27"
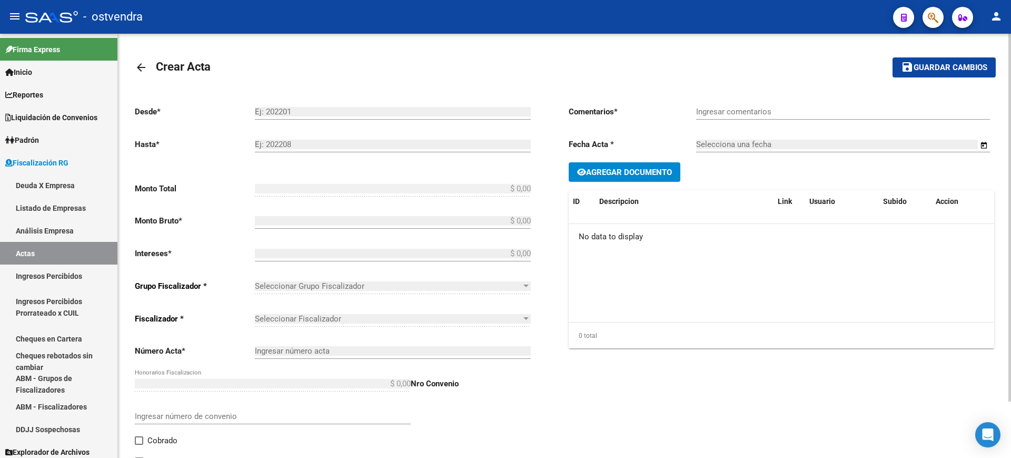
type input "100027392"
checkbox input "true"
type input "PAGA CON TRANSFERENCIA"
type input "18/09/2025"
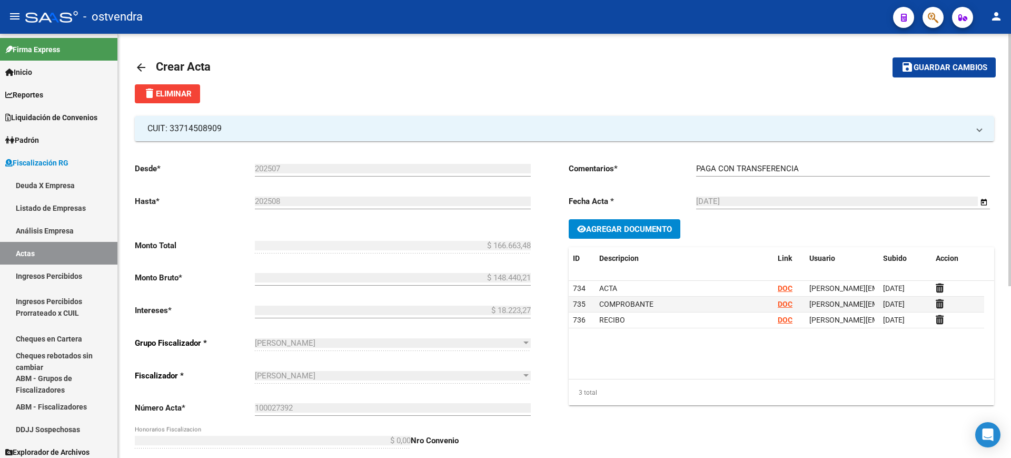
click at [137, 61] on mat-icon "arrow_back" at bounding box center [141, 67] width 13 height 13
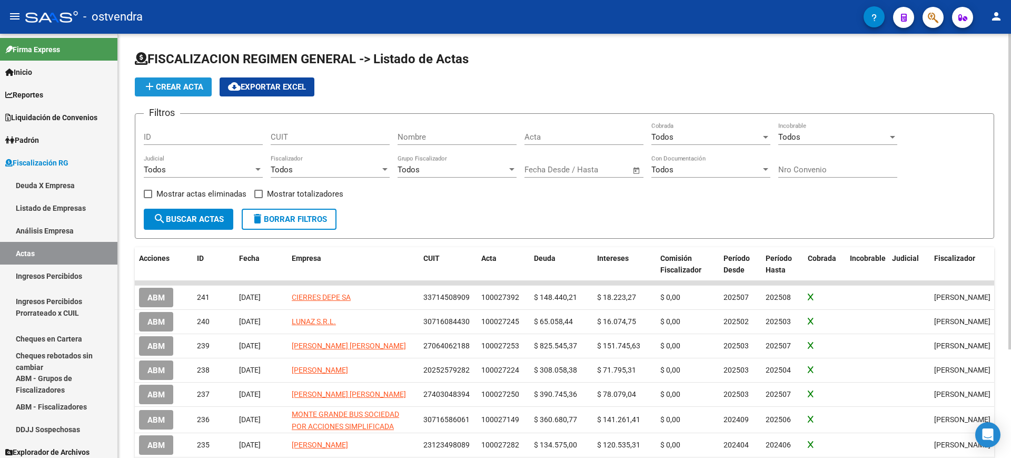
click at [174, 85] on span "add Crear Acta" at bounding box center [173, 86] width 60 height 9
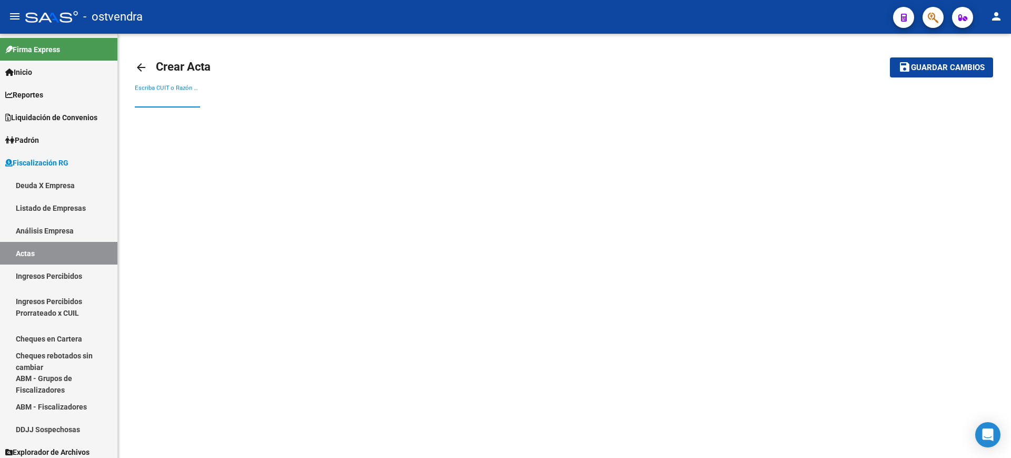
click at [177, 100] on input "Escriba CUIT o Razón Social para buscar" at bounding box center [167, 98] width 65 height 9
paste input "30710103441"
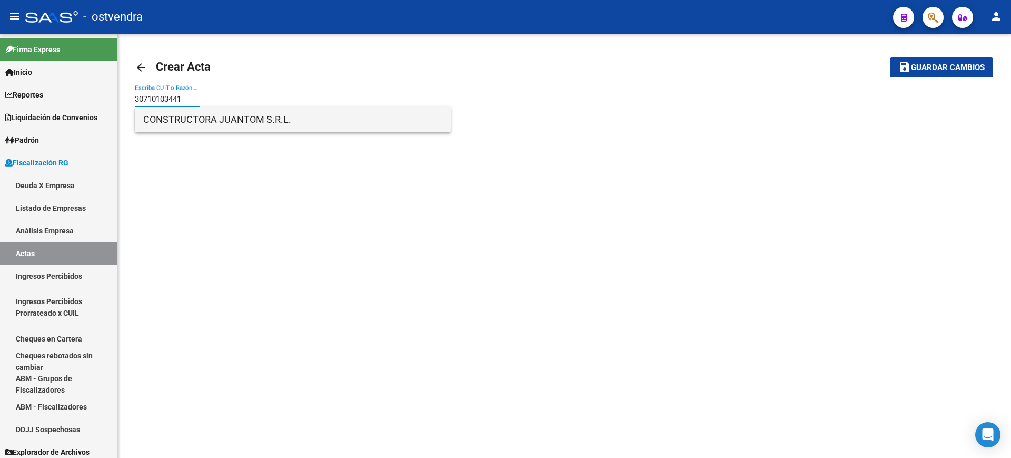
type input "30710103441"
click at [164, 121] on span "CONSTRUCTORA JUANTOM S.R.L." at bounding box center [292, 119] width 299 height 25
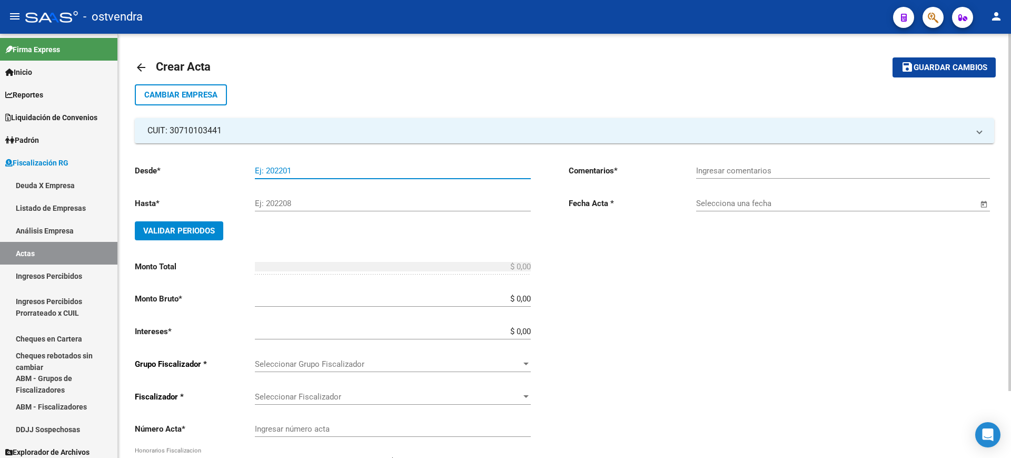
click at [286, 166] on input "Ej: 202201" at bounding box center [393, 170] width 276 height 9
type input "202503"
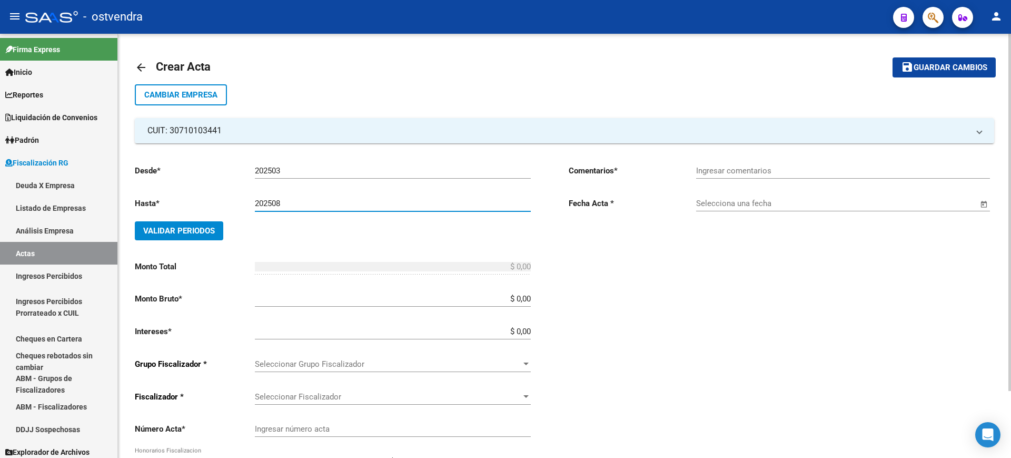
type input "202508"
click at [183, 222] on button "Validar Periodos" at bounding box center [179, 230] width 88 height 19
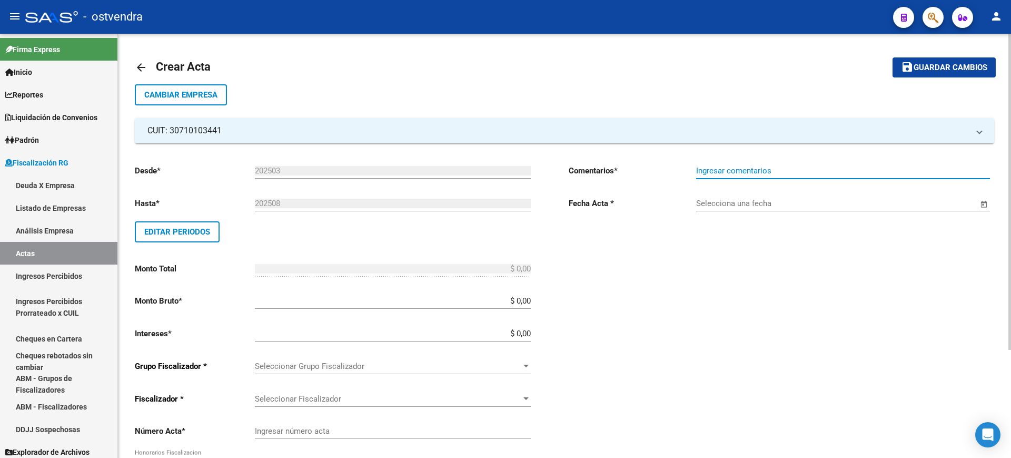
click at [778, 171] on input "Ingresar comentarios" at bounding box center [843, 170] width 294 height 9
type input "PAGA CON E-CHEQ"
click at [983, 202] on span "Open calendar" at bounding box center [984, 203] width 25 height 25
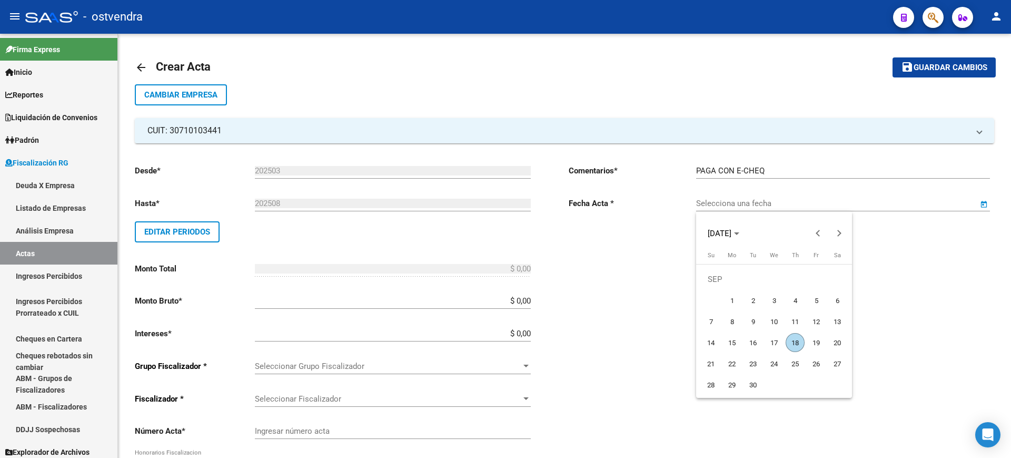
click at [798, 340] on span "18" at bounding box center [795, 342] width 19 height 19
type input "18/09/2025"
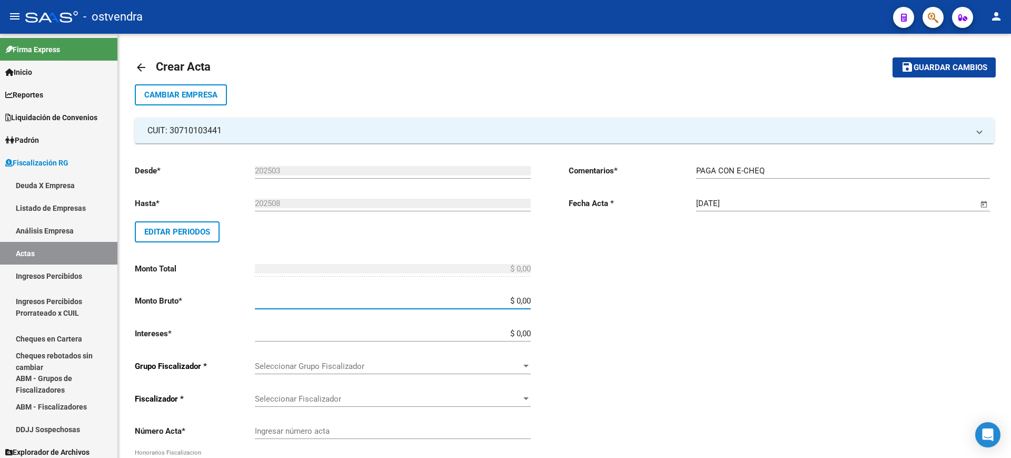
drag, startPoint x: 520, startPoint y: 302, endPoint x: 585, endPoint y: 306, distance: 64.4
click at [585, 306] on div "Desde * 202503 Ej: 202201 Hasta * 202508 Ej: 202208 Editar Periodos Monto Total…" at bounding box center [565, 360] width 860 height 434
paste input "541.477,12"
type input "$ 541.477,12"
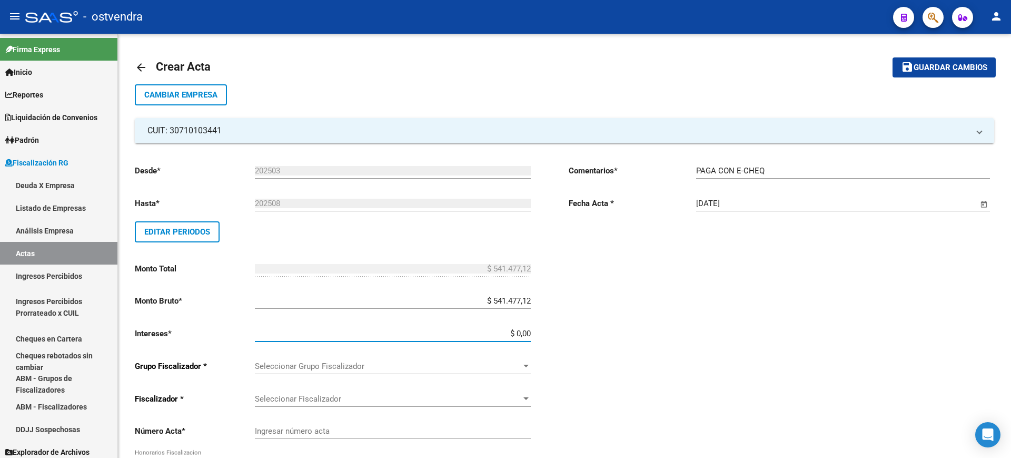
drag, startPoint x: 516, startPoint y: 335, endPoint x: 615, endPoint y: 335, distance: 99.5
click at [615, 335] on div "Desde * 202503 Ej: 202201 Hasta * 202508 Ej: 202208 Editar Periodos Monto Total…" at bounding box center [565, 360] width 860 height 434
paste input "97.532,89"
type input "$ 97.532,89"
type input "$ 639.010,01"
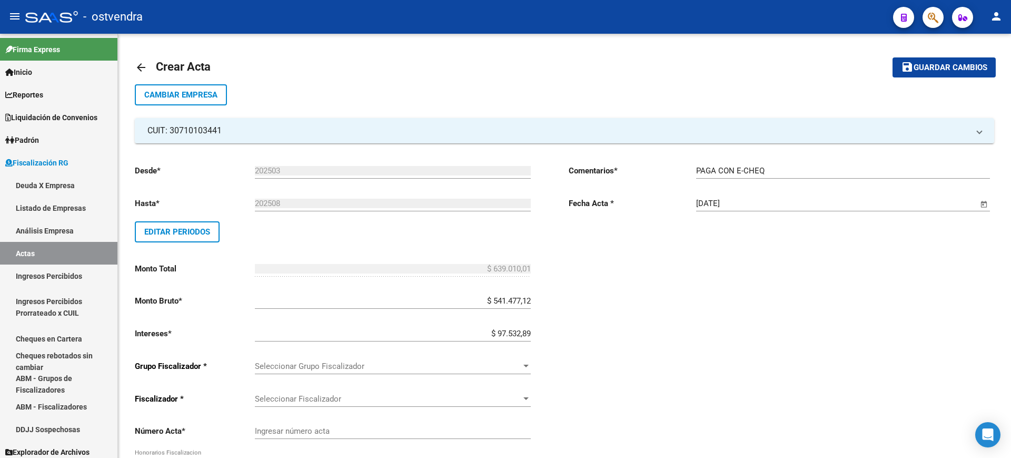
click at [421, 357] on div "Seleccionar Grupo Fiscalizador Seleccionar Grupo Fiscalizador" at bounding box center [393, 362] width 276 height 23
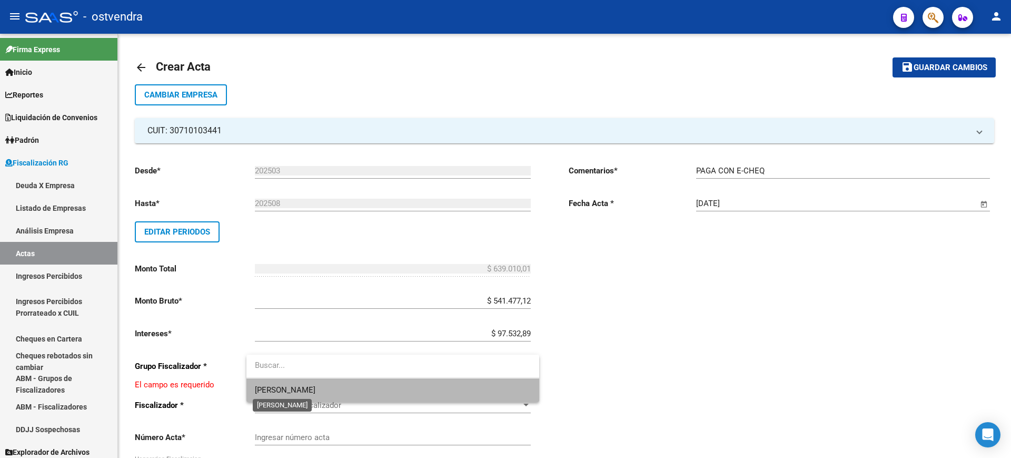
click at [283, 388] on span "VIASANO" at bounding box center [285, 389] width 61 height 9
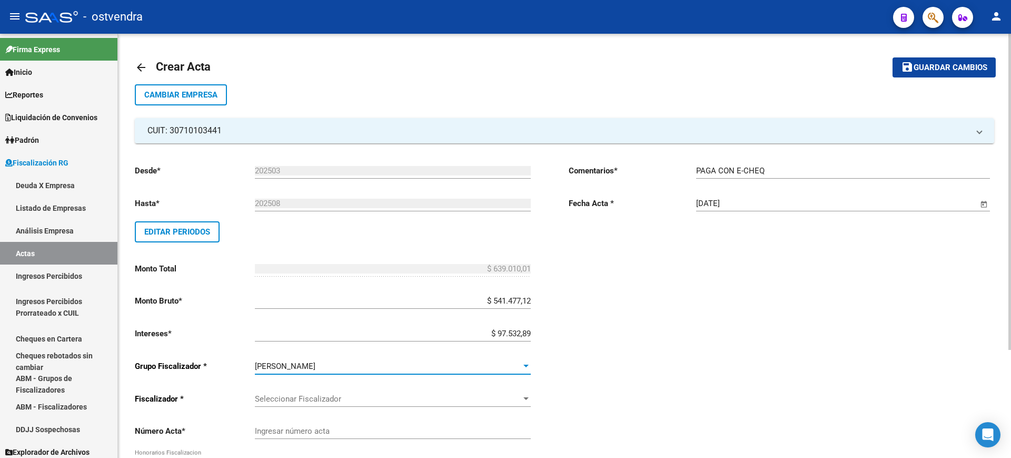
click at [303, 396] on span "Seleccionar Fiscalizador" at bounding box center [388, 398] width 267 height 9
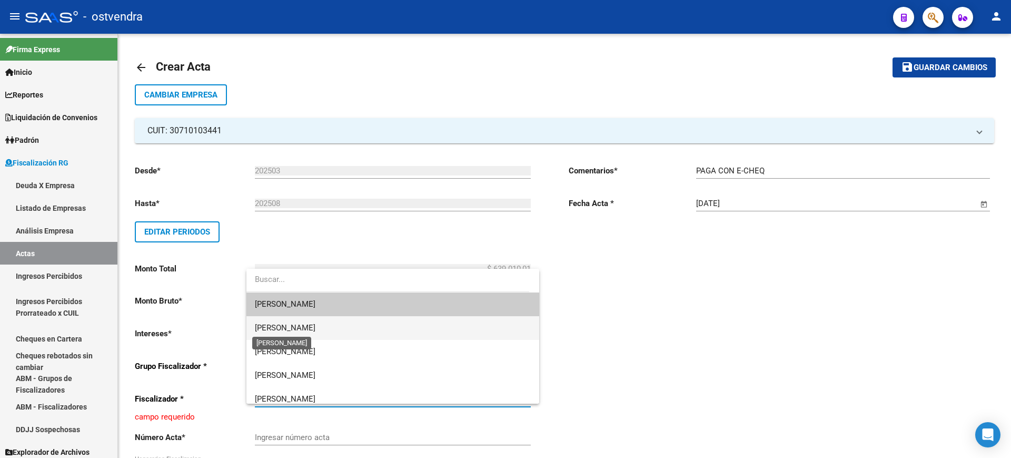
click at [268, 328] on span "DANIEL" at bounding box center [285, 327] width 61 height 9
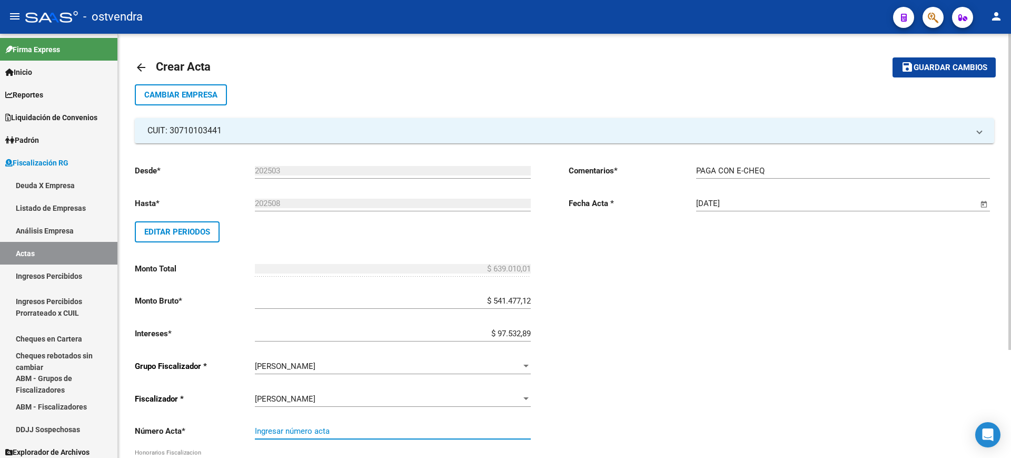
click at [369, 426] on input "Ingresar número acta" at bounding box center [393, 430] width 276 height 9
paste input "100027348"
type input "100027348"
click at [949, 64] on span "Guardar cambios" at bounding box center [951, 67] width 74 height 9
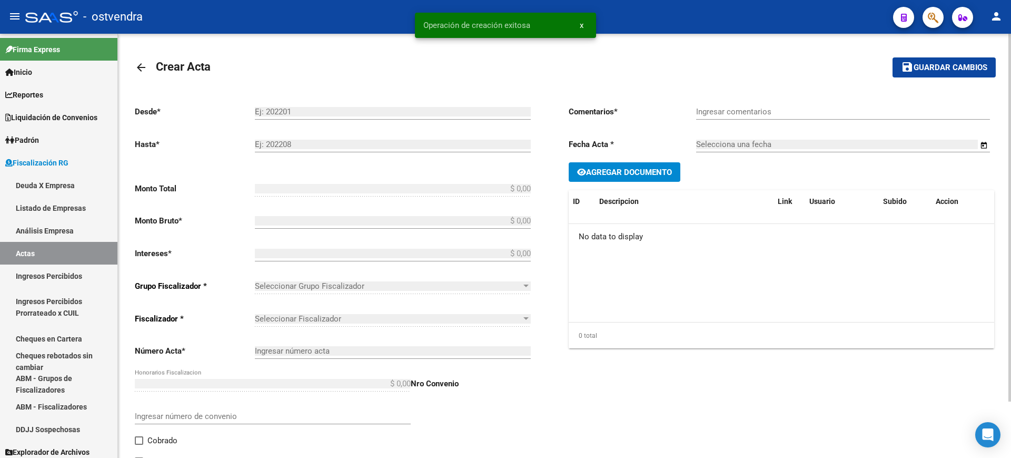
type input "202503"
type input "202508"
type input "$ 639.010,01"
type input "$ 541.477,12"
type input "$ 97.532,89"
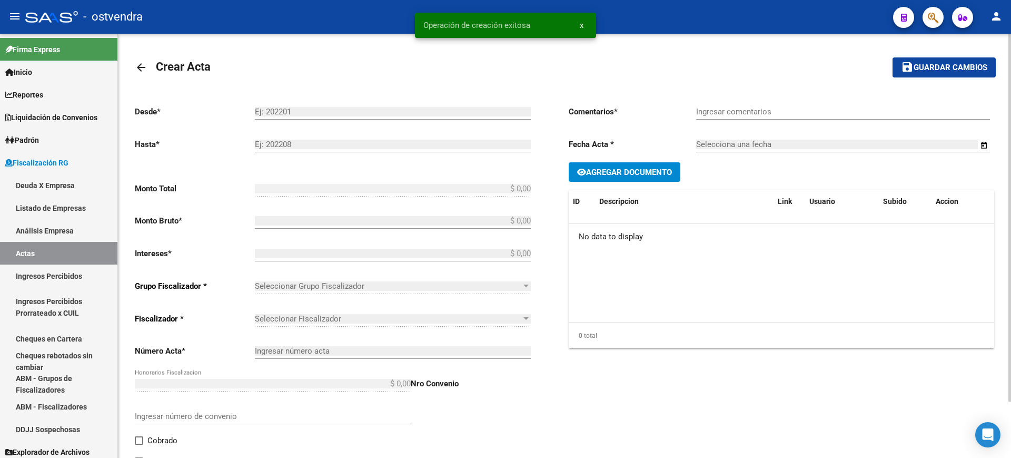
type input "100027348"
type input "PAGA CON E-CHEQ"
type input "18/09/2025"
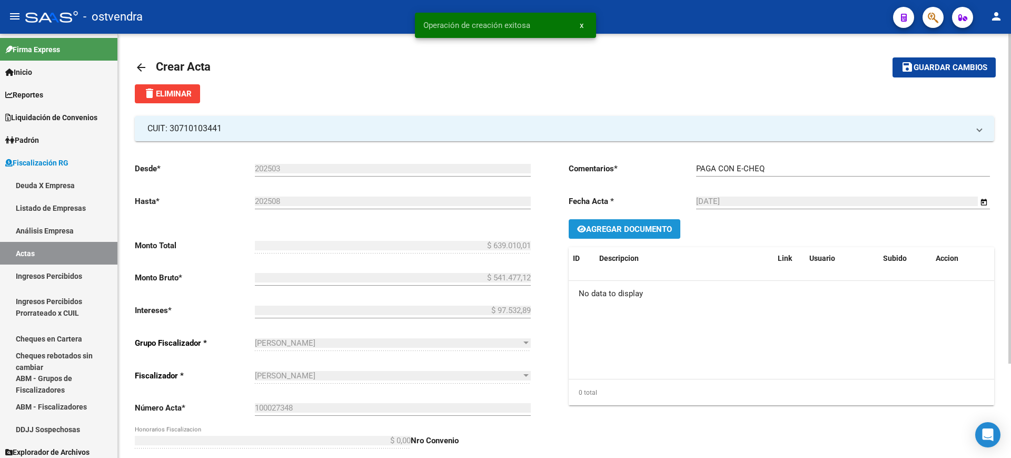
click at [623, 235] on button "Agregar Documento" at bounding box center [625, 228] width 112 height 19
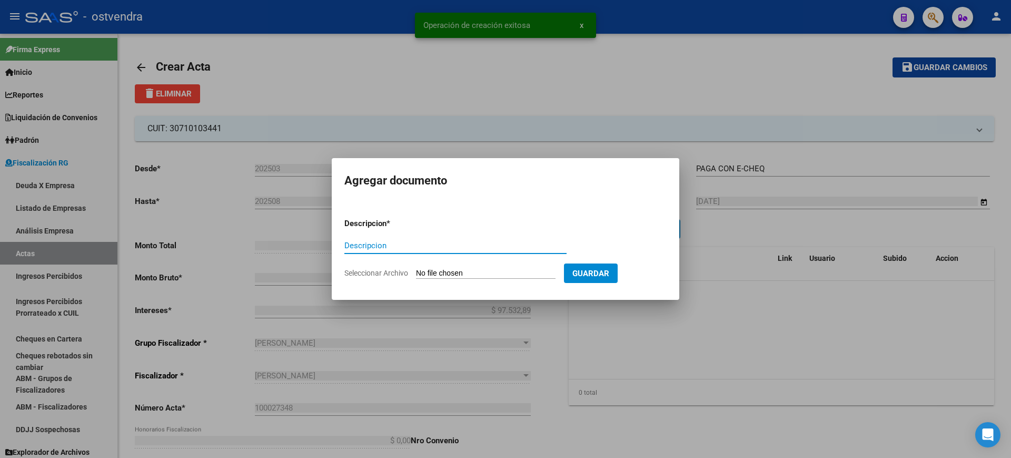
click at [457, 276] on input "Seleccionar Archivo" at bounding box center [486, 274] width 140 height 10
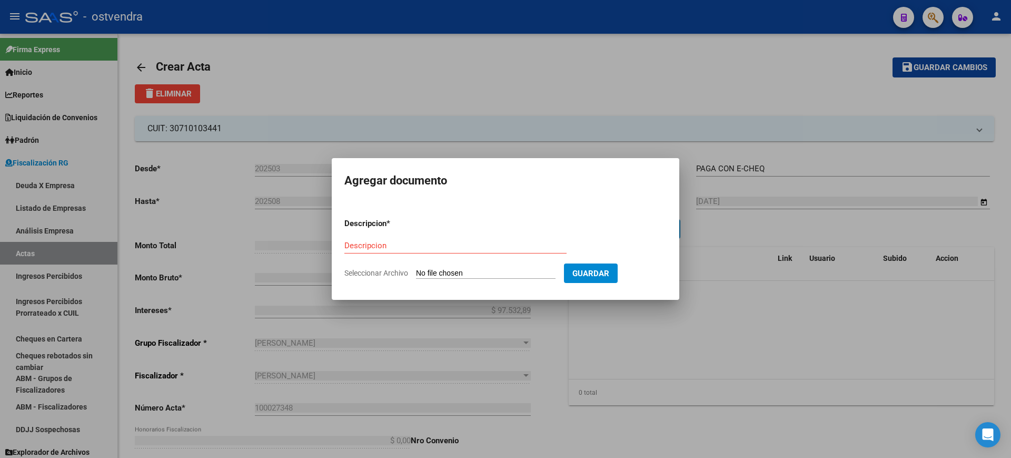
type input "C:\fakepath\Acta Deuda 100027348 OSTVENDRA.pdf"
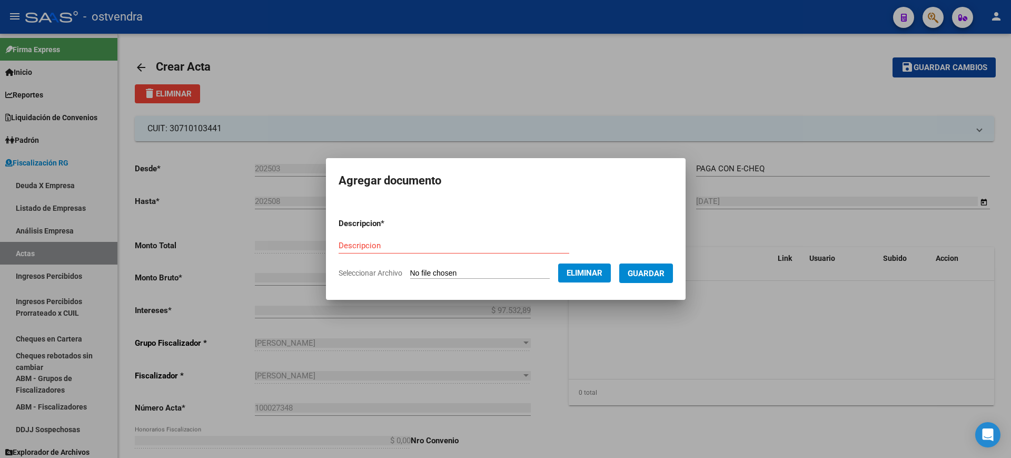
click at [354, 251] on div "Descripcion" at bounding box center [454, 246] width 231 height 16
type input "ACTA"
click at [647, 271] on span "Guardar" at bounding box center [646, 273] width 37 height 9
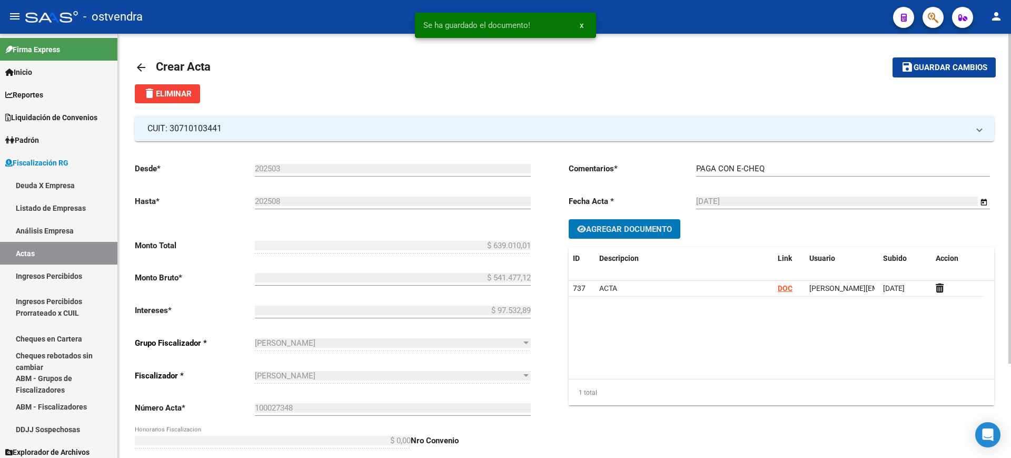
click at [626, 235] on button "Agregar Documento" at bounding box center [625, 228] width 112 height 19
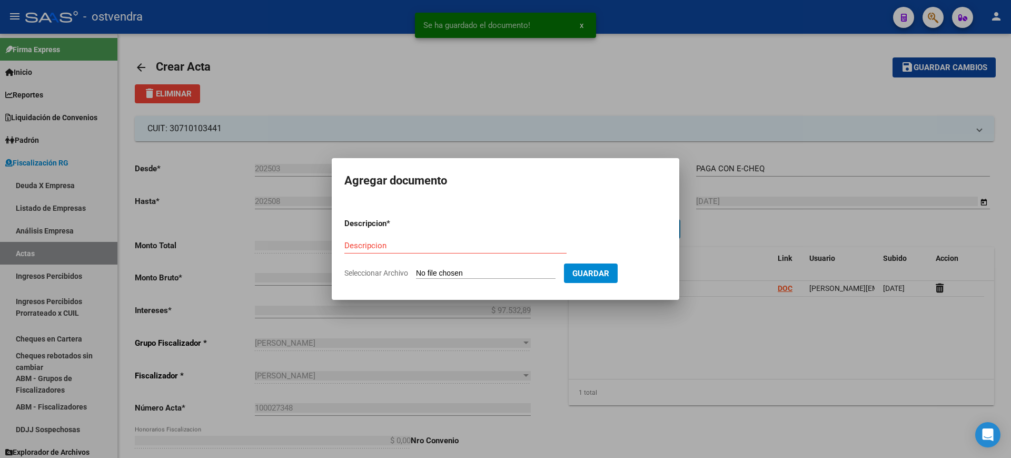
click at [443, 272] on input "Seleccionar Archivo" at bounding box center [486, 274] width 140 height 10
type input "C:\fakepath\ECHEQ OSTVENDRA.pdf"
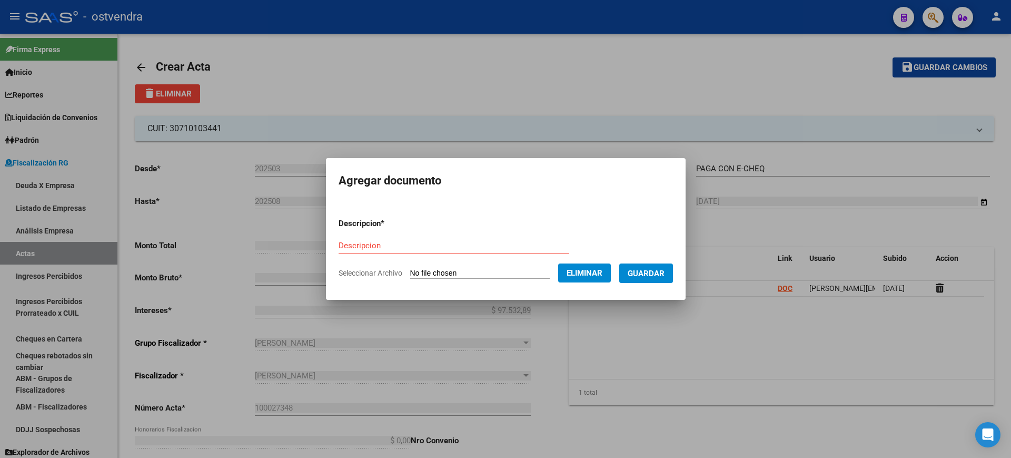
click at [378, 250] on div "Descripcion" at bounding box center [454, 246] width 231 height 16
click at [370, 238] on div "Descripcion" at bounding box center [454, 246] width 231 height 16
type input "E-CHEQ"
click at [659, 271] on span "Guardar" at bounding box center [646, 273] width 37 height 9
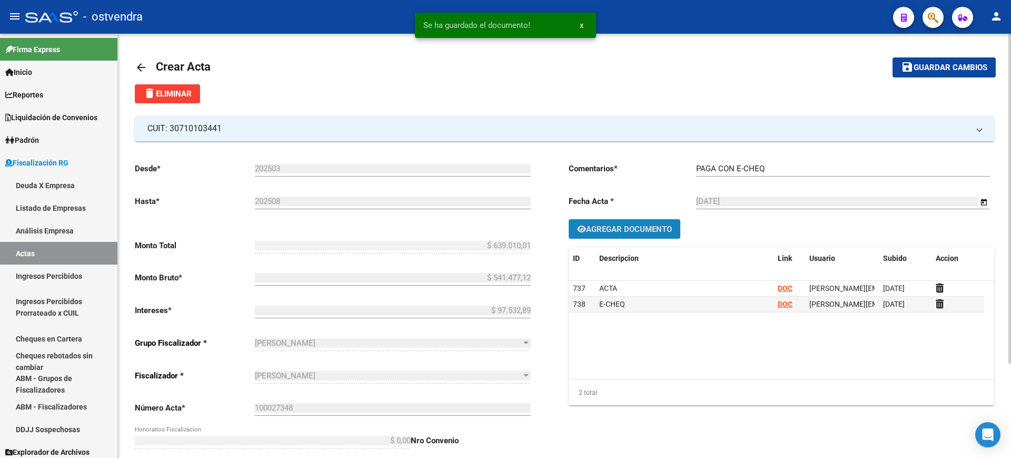
click at [615, 226] on span "Agregar Documento" at bounding box center [629, 228] width 86 height 9
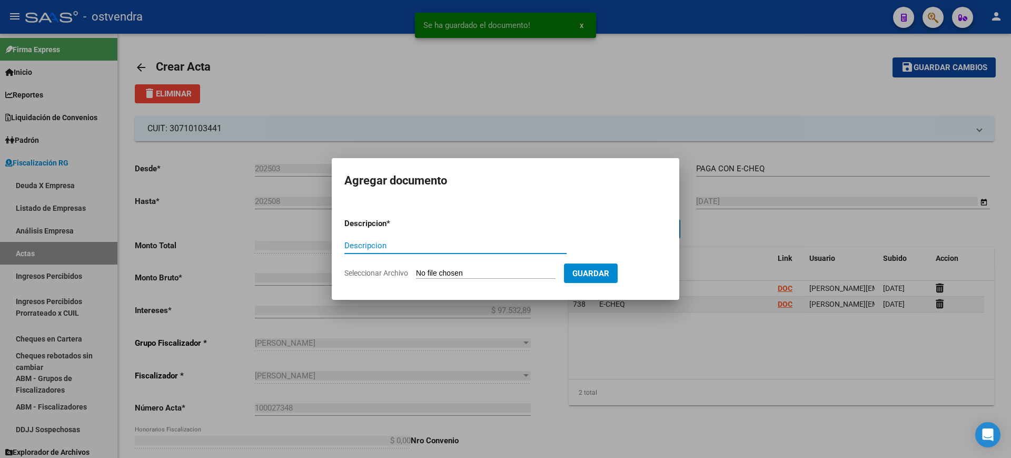
click at [452, 274] on input "Seleccionar Archivo" at bounding box center [486, 274] width 140 height 10
type input "C:\fakepath\RECIBO DE OSTVENDRA.pdf"
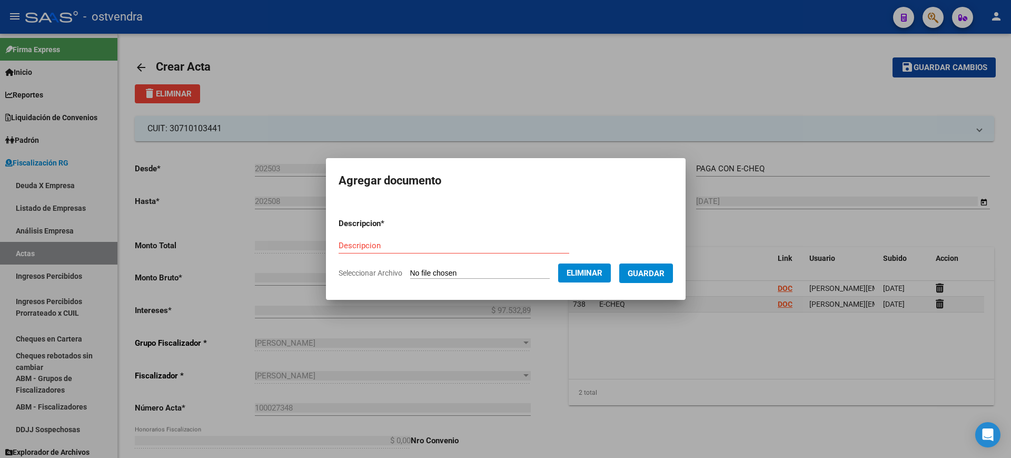
click at [375, 250] on div "Descripcion" at bounding box center [454, 246] width 231 height 16
type input "RECIBO"
click at [656, 271] on span "Guardar" at bounding box center [646, 273] width 37 height 9
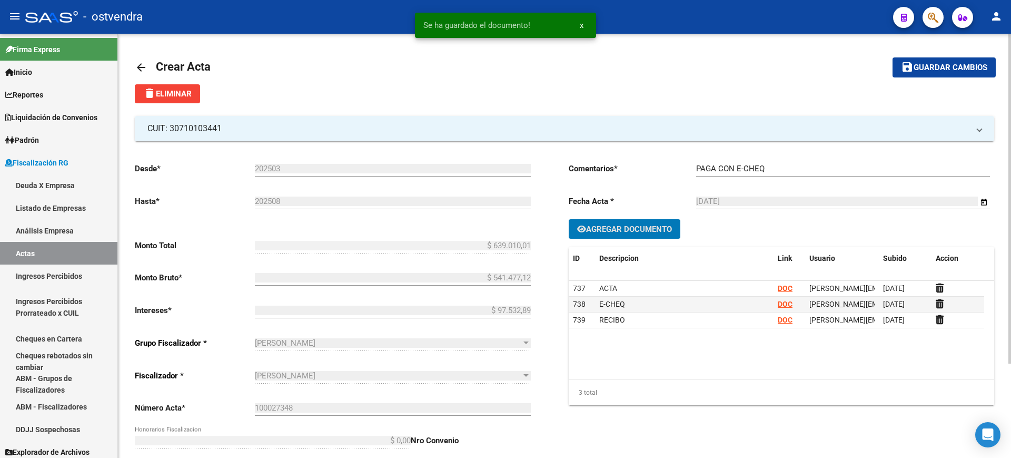
click at [941, 69] on span "Guardar cambios" at bounding box center [951, 67] width 74 height 9
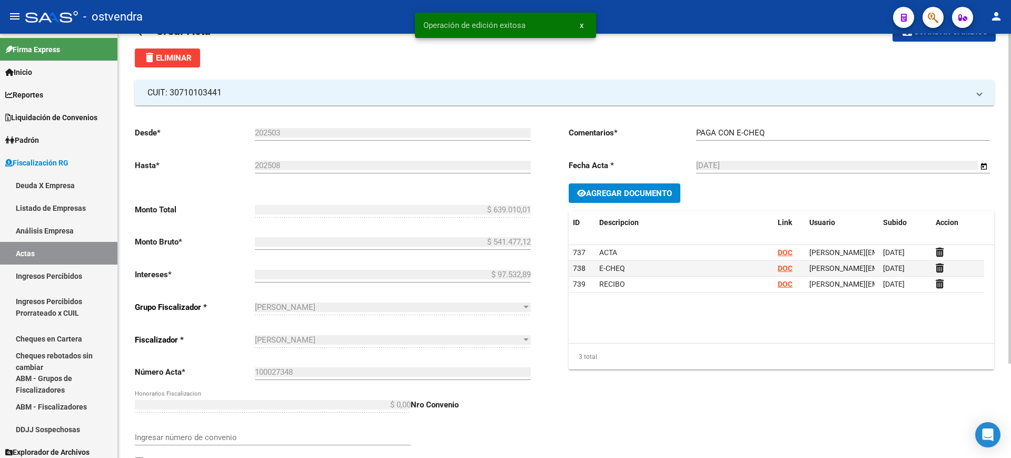
scroll to position [122, 0]
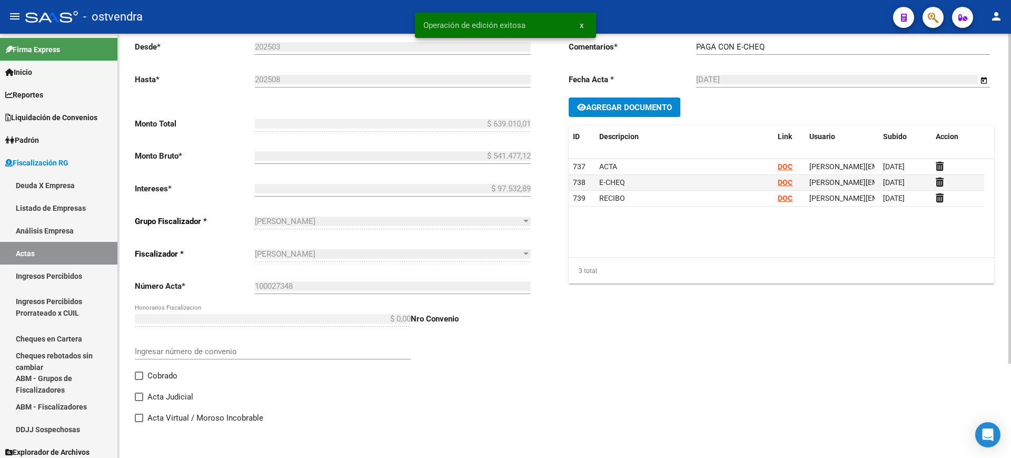
drag, startPoint x: 139, startPoint y: 377, endPoint x: 153, endPoint y: 375, distance: 14.4
click at [139, 377] on span at bounding box center [139, 375] width 8 height 8
click at [139, 380] on input "Cobrado" at bounding box center [139, 380] width 1 height 1
checkbox input "true"
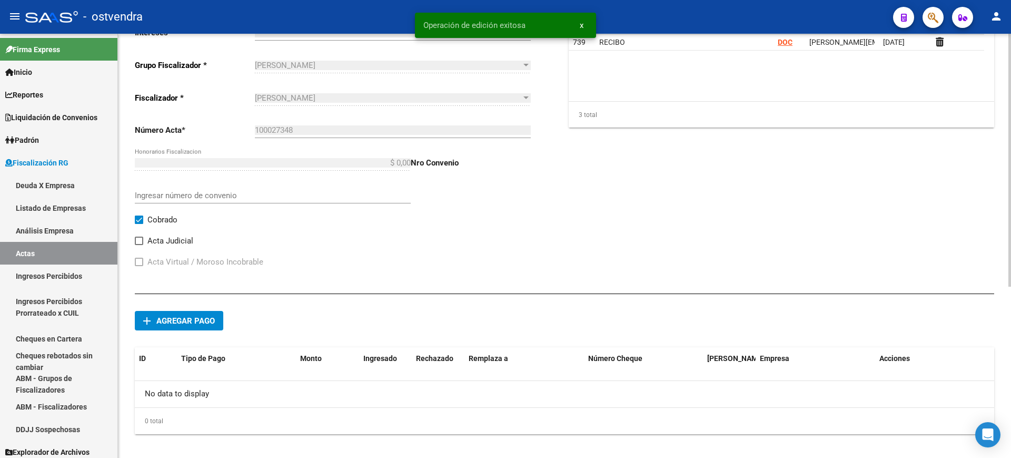
scroll to position [288, 0]
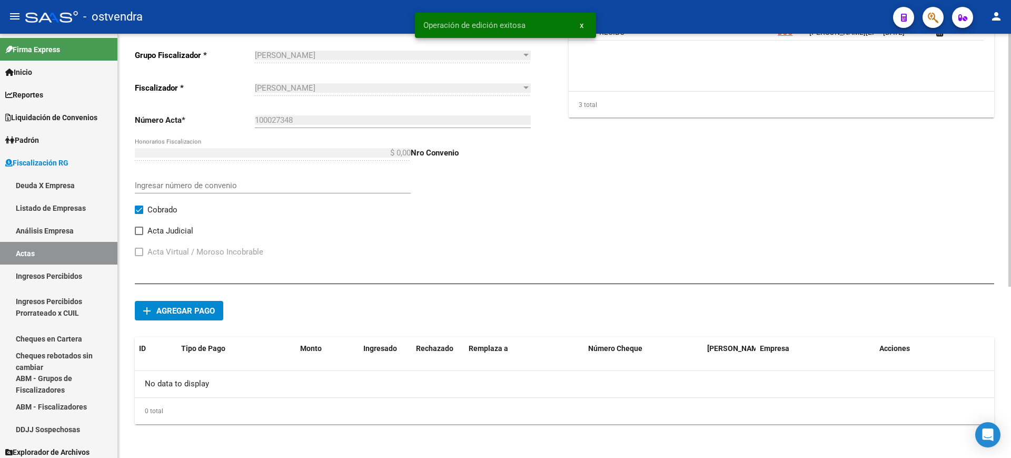
click at [184, 307] on span "Agregar pago" at bounding box center [185, 310] width 58 height 9
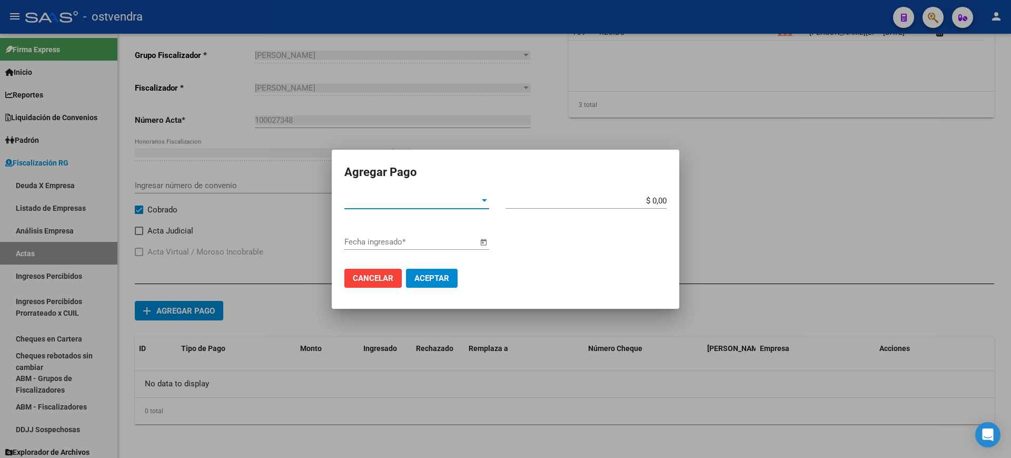
click at [478, 201] on span "Tipo de Pago *" at bounding box center [411, 200] width 135 height 9
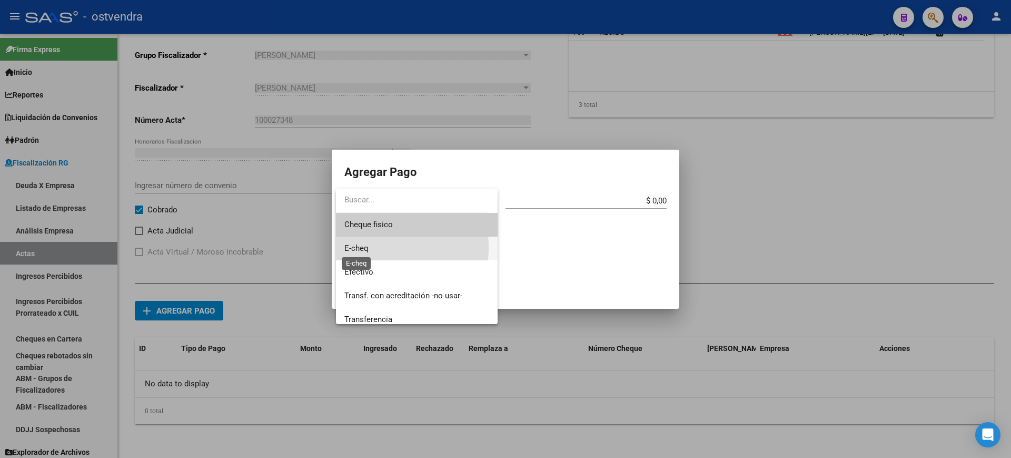
click at [362, 248] on span "E-cheq" at bounding box center [356, 247] width 24 height 9
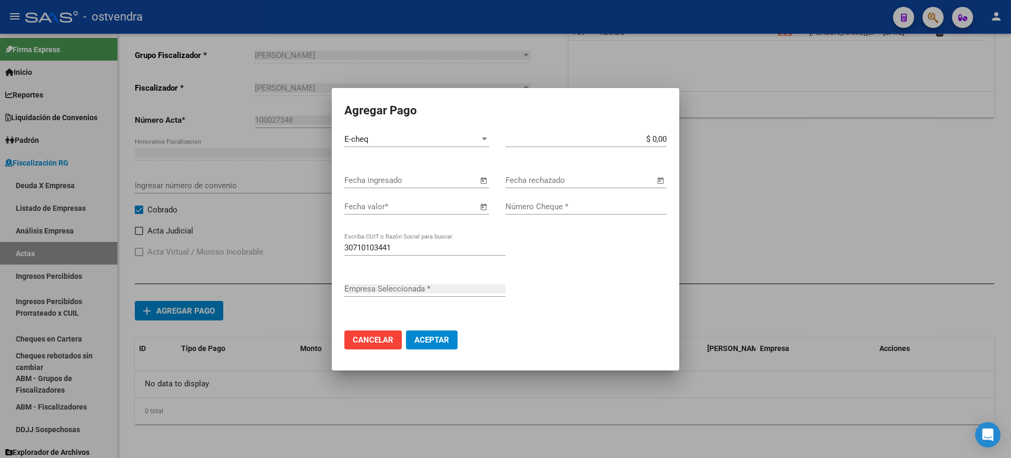
type input "CONSTRUCTORA JUANTOM S.R.L."
drag, startPoint x: 652, startPoint y: 139, endPoint x: 712, endPoint y: 140, distance: 59.5
click at [712, 140] on div "Agregar Pago E-cheq Tipo de Pago * $ 0,00 Monto bruto * Fecha ingresado Fecha r…" at bounding box center [505, 229] width 1011 height 458
paste input "639.010,01"
type input "$ 639.010,01"
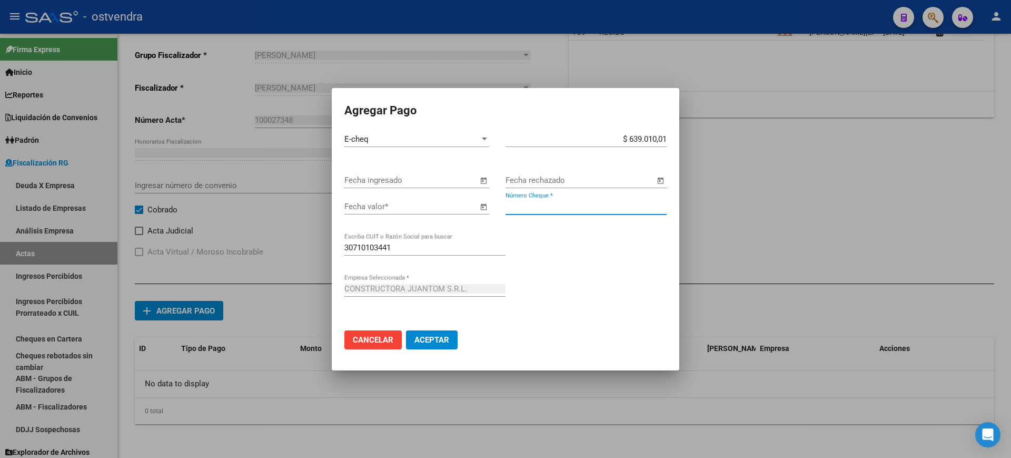
click at [526, 206] on input "Número Cheque *" at bounding box center [586, 206] width 161 height 9
type input "613"
click at [480, 206] on span "Open calendar" at bounding box center [483, 206] width 25 height 25
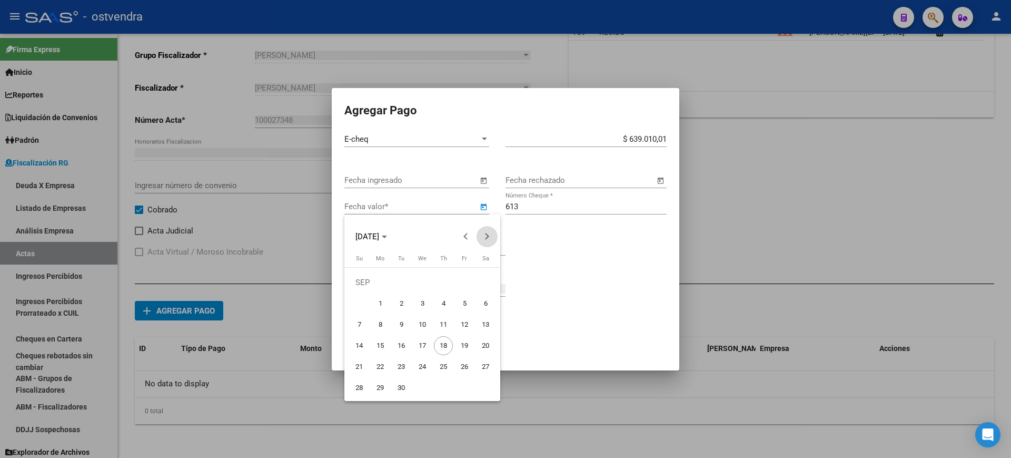
click at [483, 236] on button "Next month" at bounding box center [487, 236] width 21 height 21
click at [462, 364] on span "31" at bounding box center [464, 366] width 19 height 19
type input "31/10/2025"
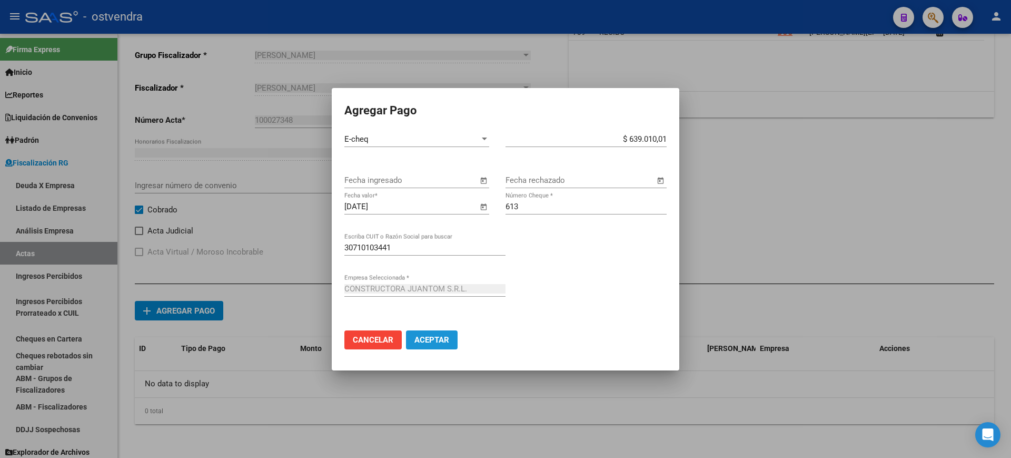
click at [428, 337] on span "Aceptar" at bounding box center [431, 339] width 35 height 9
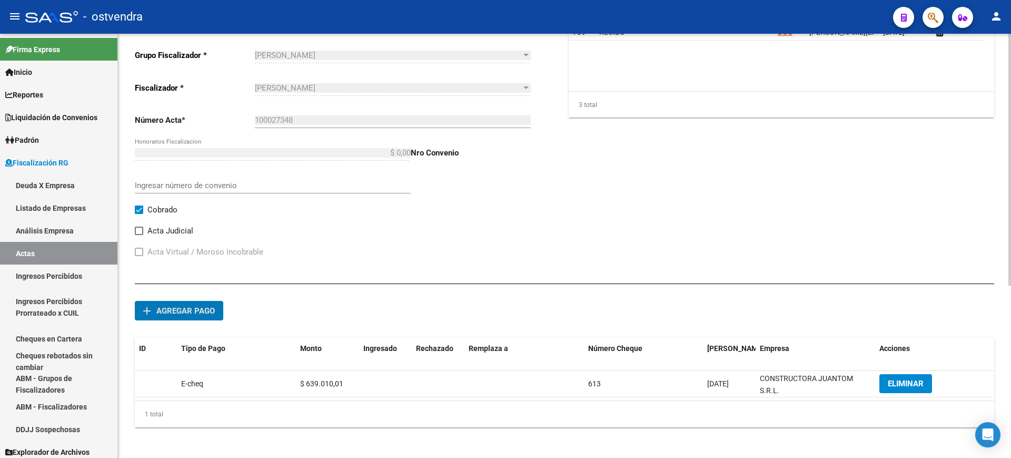
scroll to position [0, 0]
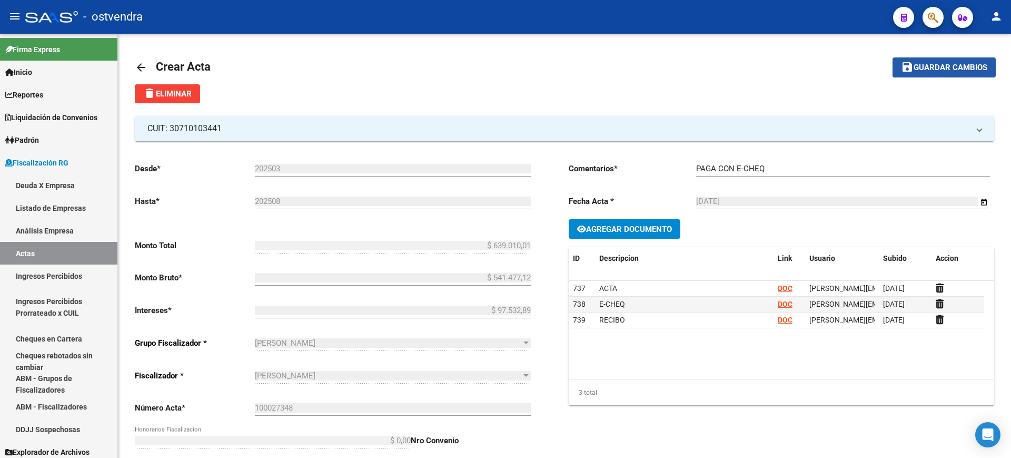
click at [932, 71] on span "Guardar cambios" at bounding box center [951, 67] width 74 height 9
click at [142, 66] on mat-icon "arrow_back" at bounding box center [141, 67] width 13 height 13
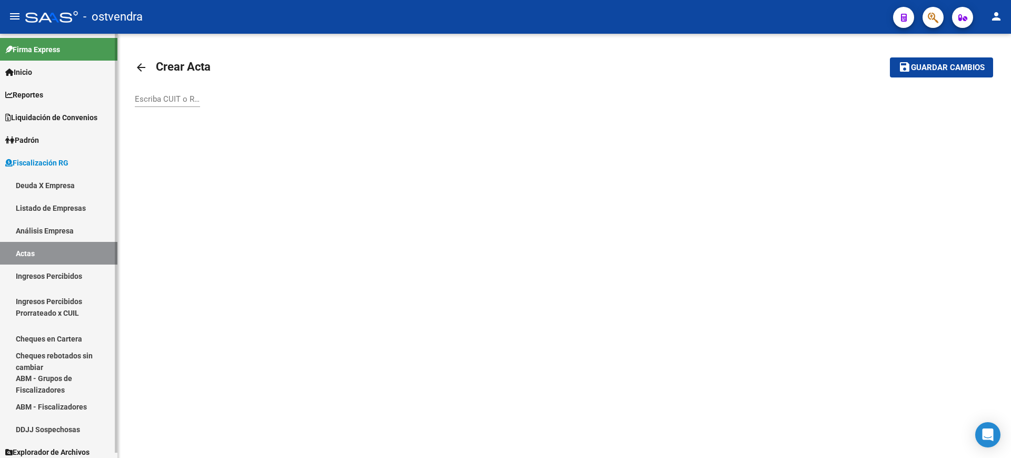
click at [28, 245] on link "Actas" at bounding box center [58, 253] width 117 height 23
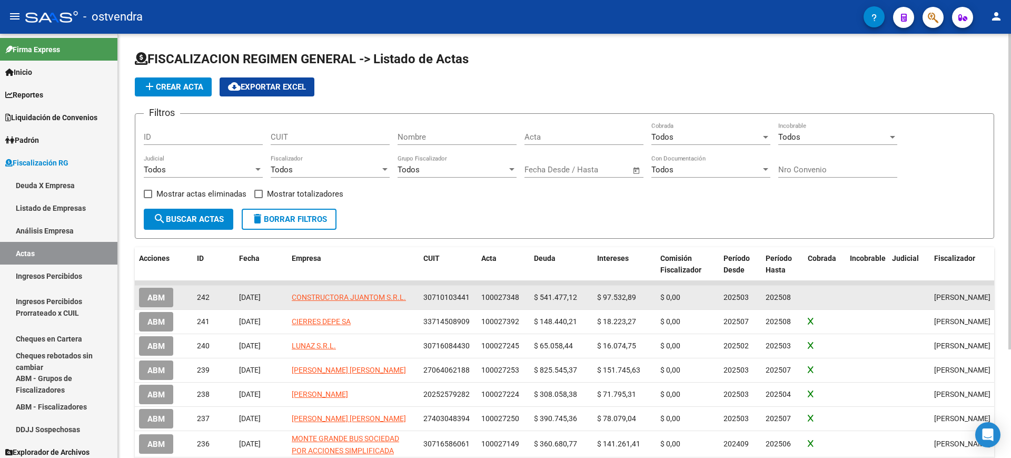
click at [156, 296] on span "ABM" at bounding box center [155, 297] width 17 height 9
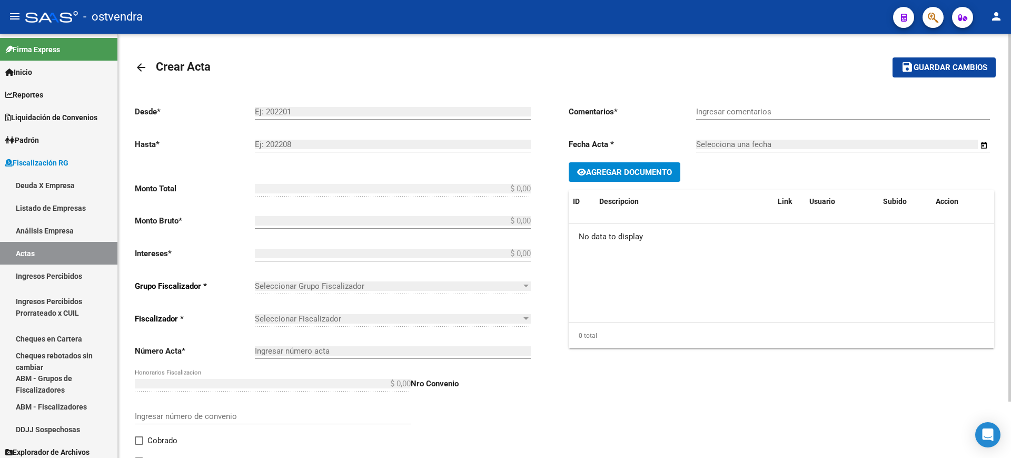
type input "202503"
type input "202508"
type input "$ 639.010,01"
type input "$ 541.477,12"
type input "$ 97.532,89"
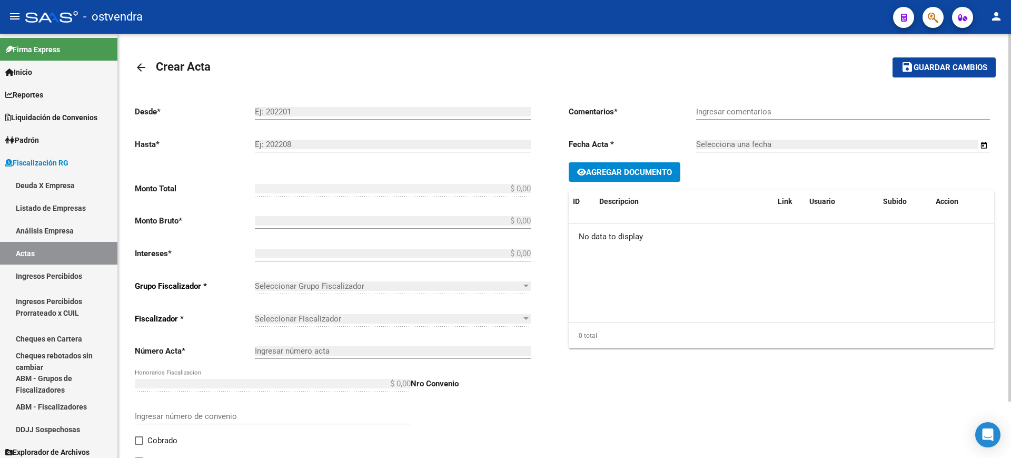
type input "100027348"
type input "PAGA CON E-CHEQ"
type input "18/09/2025"
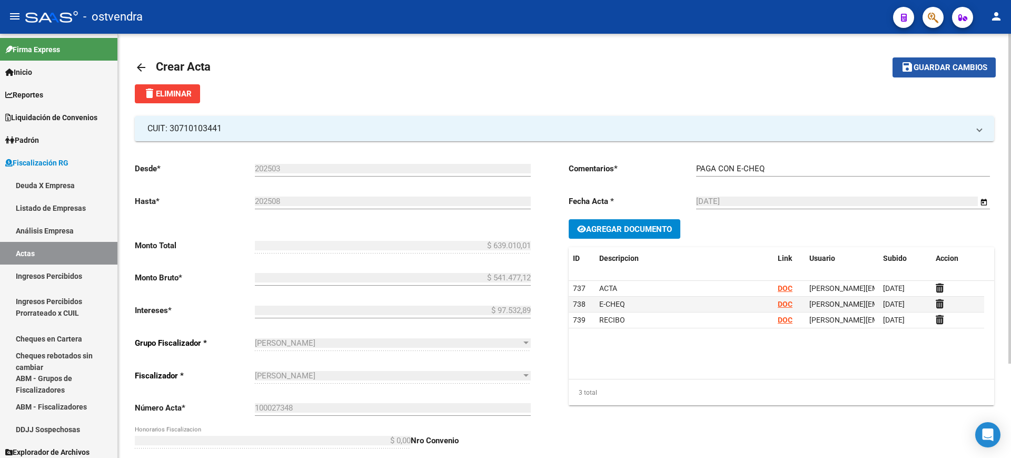
click at [942, 63] on span "Guardar cambios" at bounding box center [951, 67] width 74 height 9
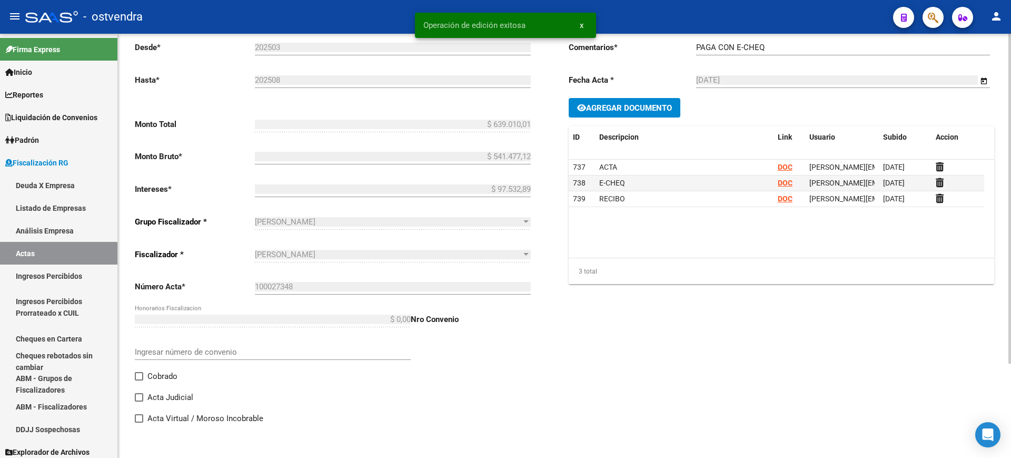
scroll to position [122, 0]
click at [144, 377] on label "Cobrado" at bounding box center [156, 375] width 43 height 13
click at [139, 380] on input "Cobrado" at bounding box center [139, 380] width 1 height 1
checkbox input "true"
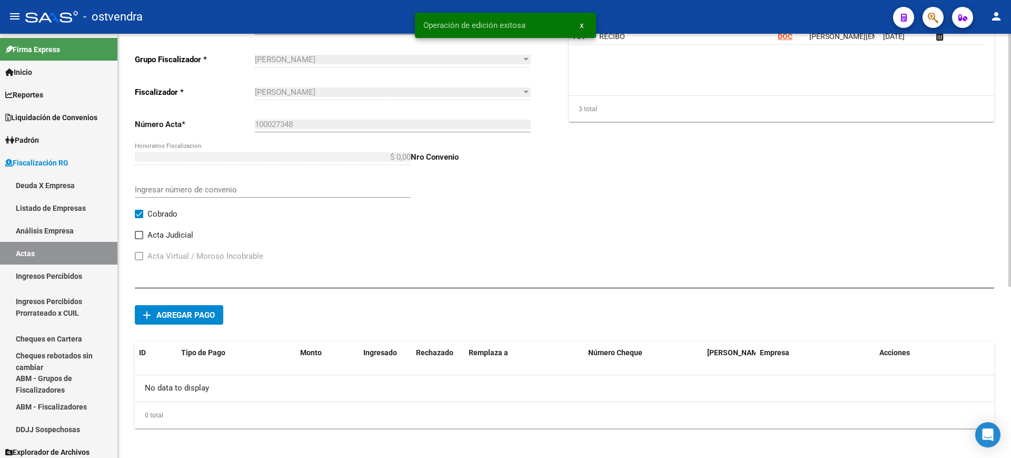
scroll to position [288, 0]
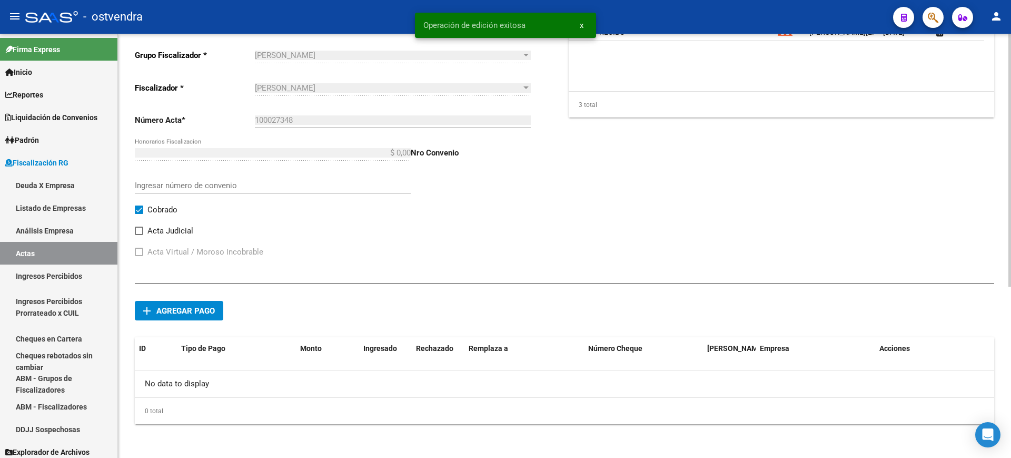
click at [186, 309] on span "Agregar pago" at bounding box center [185, 310] width 58 height 9
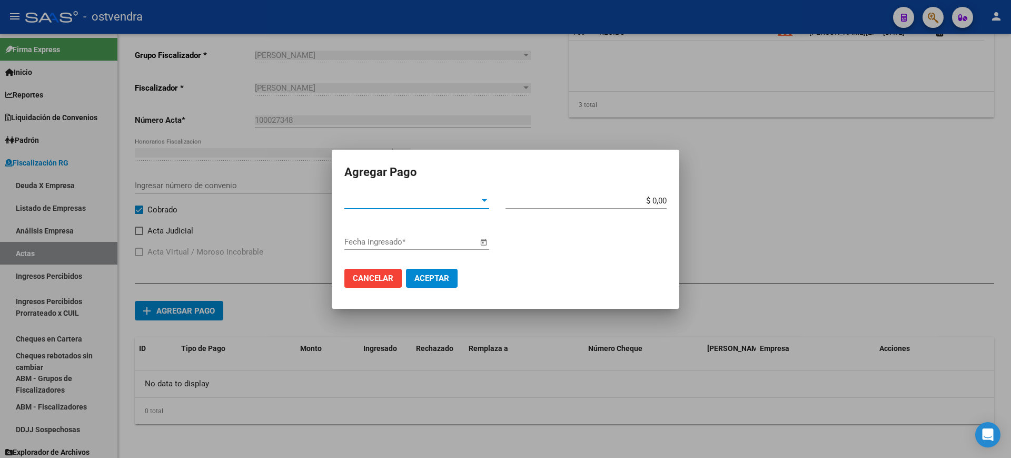
click at [467, 198] on span "Tipo de Pago *" at bounding box center [411, 200] width 135 height 9
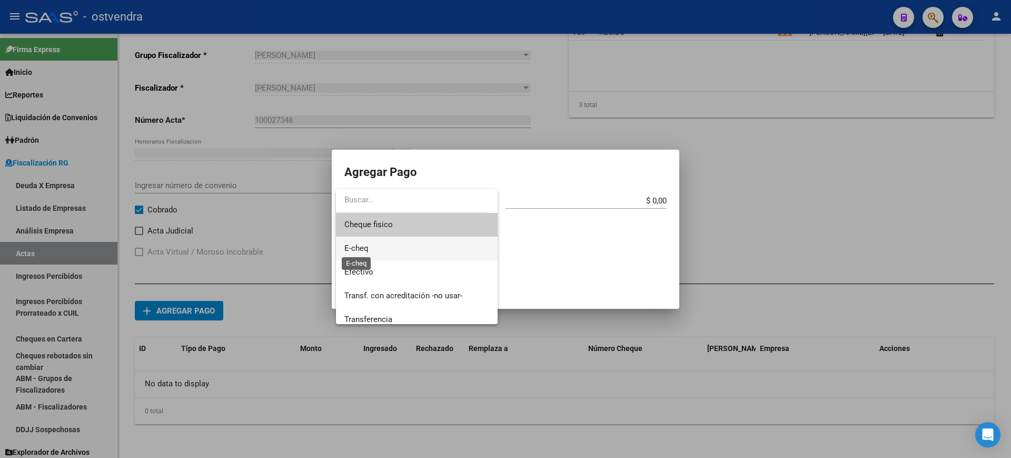
click at [367, 246] on span "E-cheq" at bounding box center [356, 247] width 24 height 9
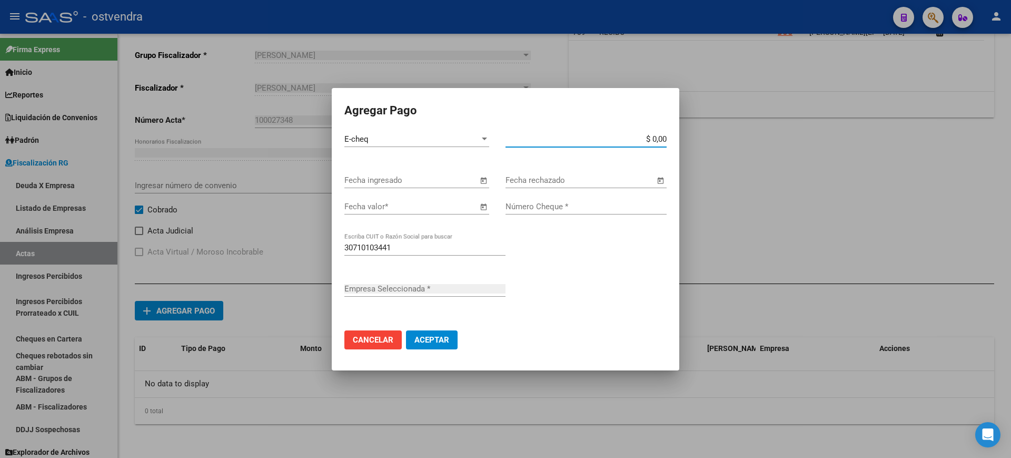
drag, startPoint x: 652, startPoint y: 140, endPoint x: 721, endPoint y: 140, distance: 69.0
click at [721, 140] on div "Agregar Pago E-cheq Tipo de Pago * $ 0,00 Monto bruto * Fecha ingresado Fecha r…" at bounding box center [505, 229] width 1011 height 458
paste input "639.010,01"
type input "$ 639.010,01"
type input "CONSTRUCTORA JUANTOM S.R.L."
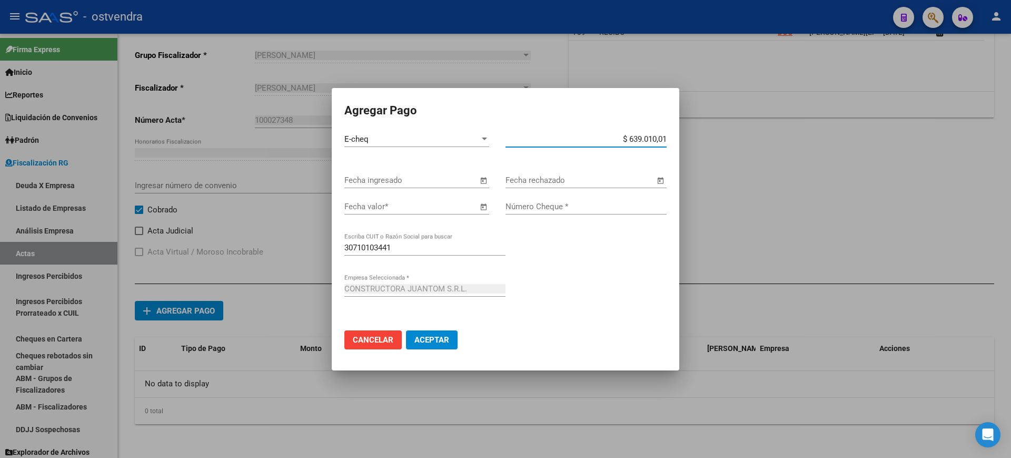
type input "$ 639.010,01"
click at [557, 202] on input "Número Cheque *" at bounding box center [586, 206] width 161 height 9
type input "613"
click at [487, 206] on span "Open calendar" at bounding box center [483, 206] width 25 height 25
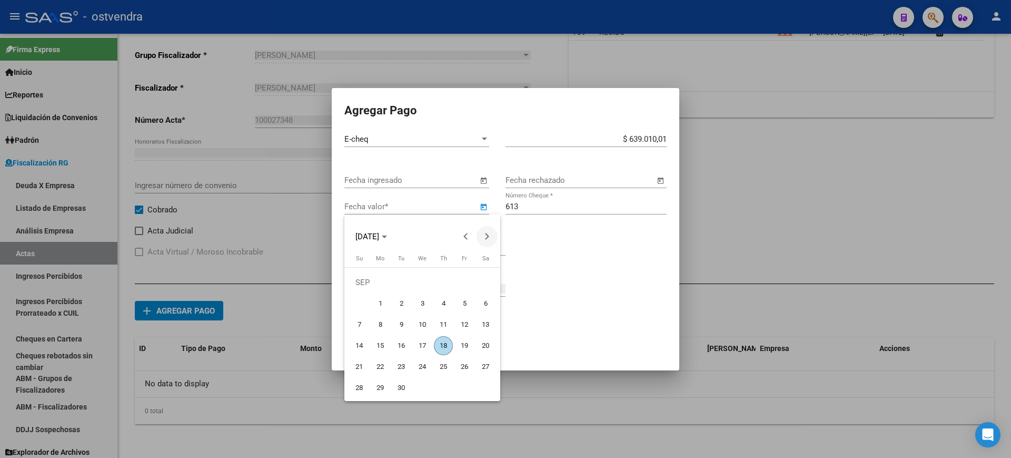
click at [489, 232] on span "Next month" at bounding box center [487, 236] width 21 height 21
click at [459, 363] on span "31" at bounding box center [464, 366] width 19 height 19
type input "31/10/2025"
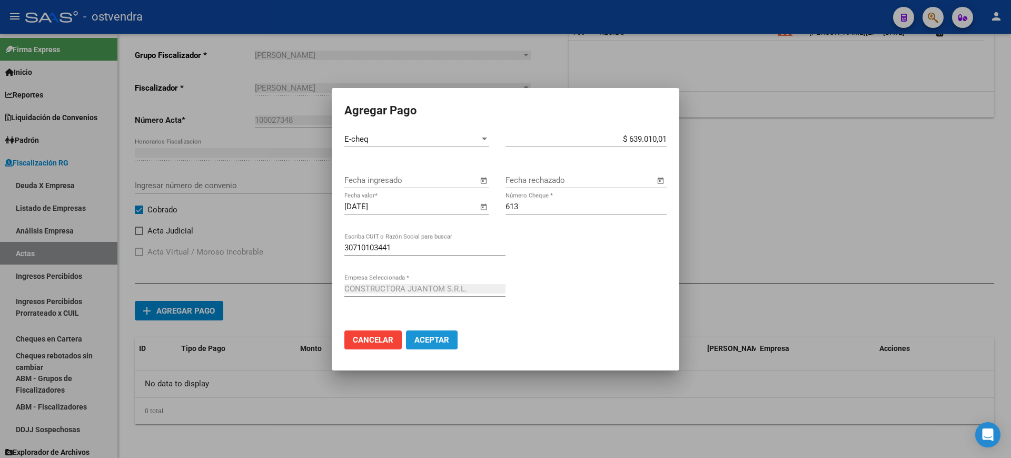
click at [439, 338] on span "Aceptar" at bounding box center [431, 339] width 35 height 9
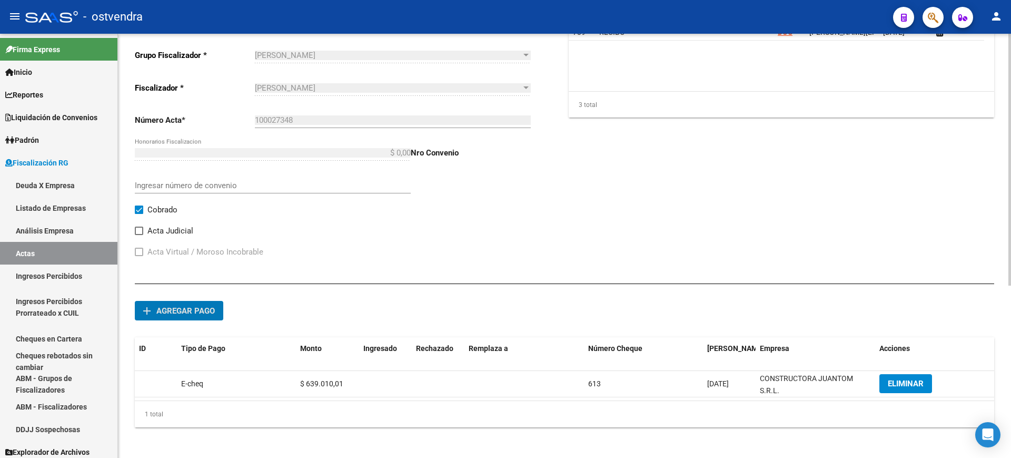
scroll to position [0, 0]
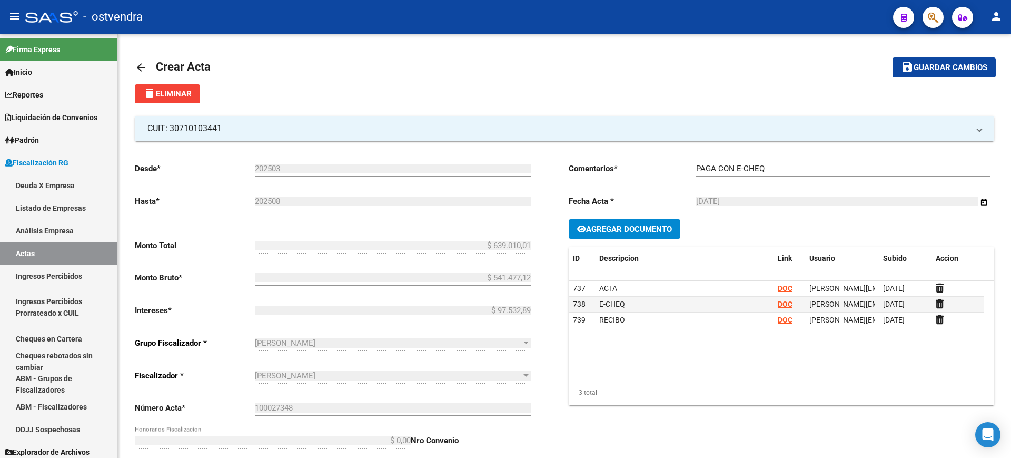
click at [931, 67] on span "Guardar cambios" at bounding box center [951, 67] width 74 height 9
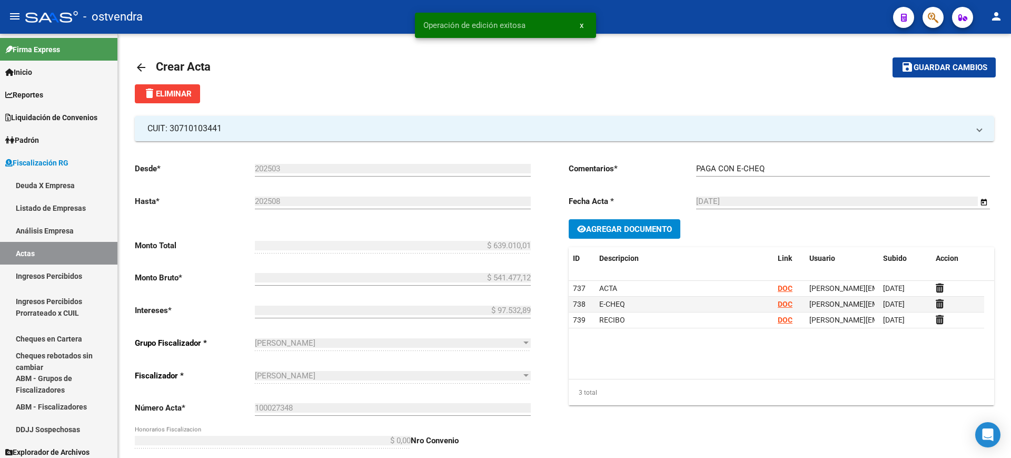
click at [141, 66] on mat-icon "arrow_back" at bounding box center [141, 67] width 13 height 13
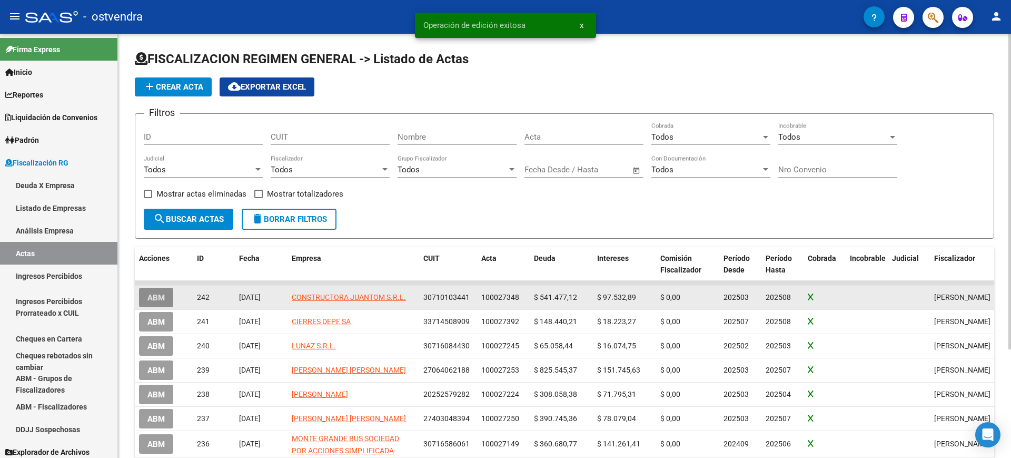
click at [160, 295] on span "ABM" at bounding box center [155, 297] width 17 height 9
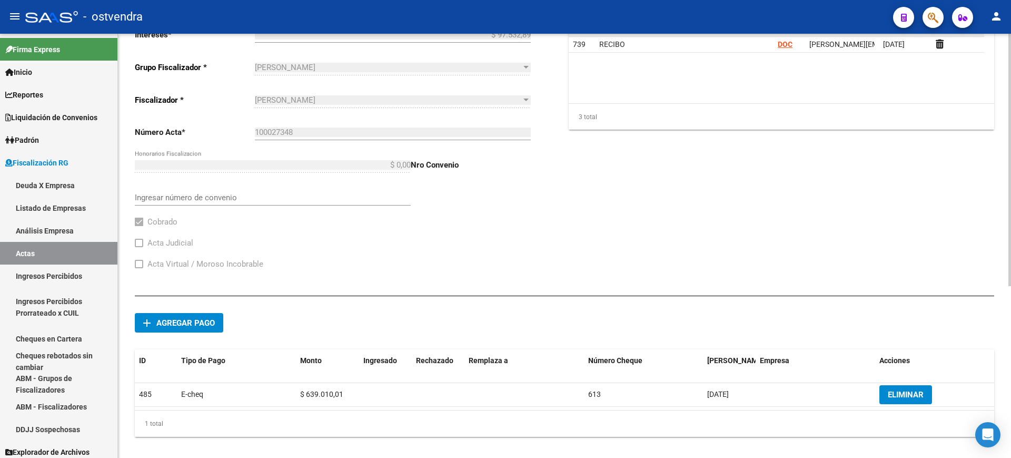
scroll to position [288, 0]
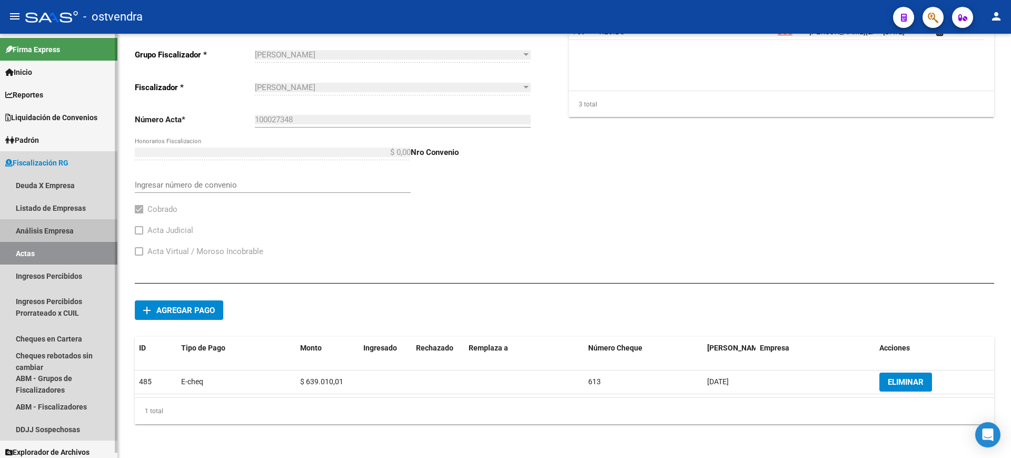
click at [27, 230] on link "Análisis Empresa" at bounding box center [58, 230] width 117 height 23
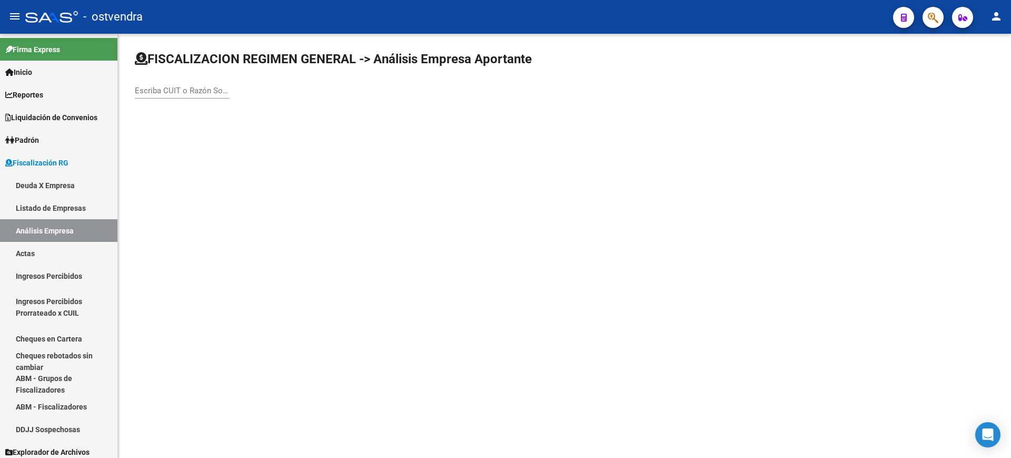
click at [173, 89] on input "Escriba CUIT o Razón Social para buscar" at bounding box center [182, 90] width 95 height 9
paste input "33700884479"
type input "33700884479"
click at [181, 90] on input "Escriba CUIT o Razón Social para buscar" at bounding box center [182, 90] width 95 height 9
paste input "33700884479"
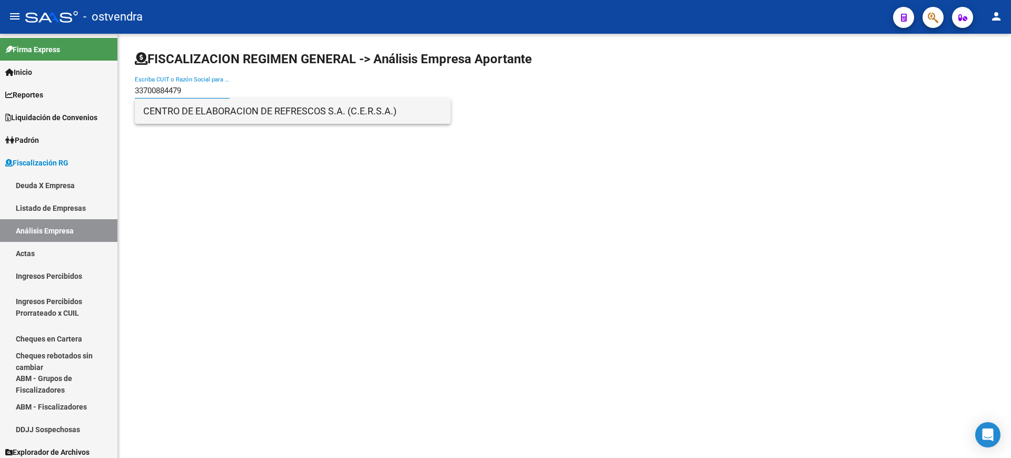
type input "33700884479"
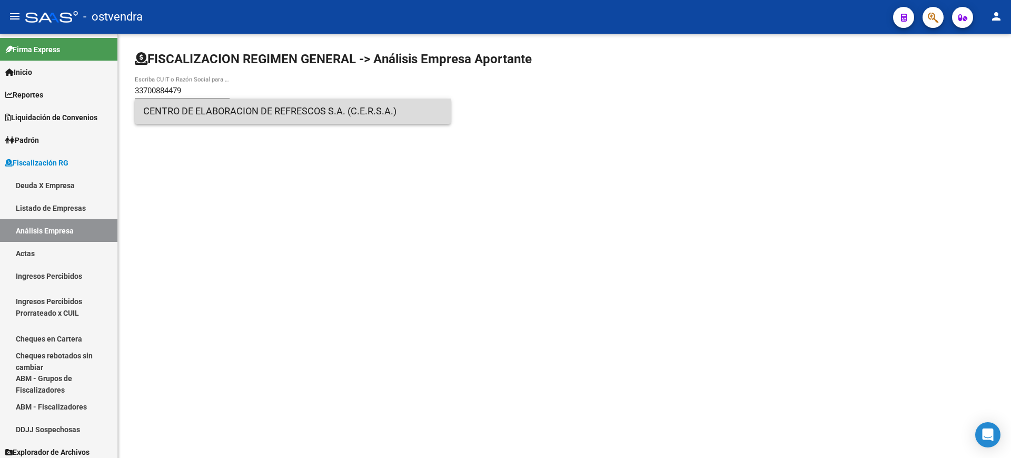
click at [175, 110] on span "CENTRO DE ELABORACION DE REFRESCOS S.A. (C.E.R.S.A.)" at bounding box center [292, 110] width 299 height 25
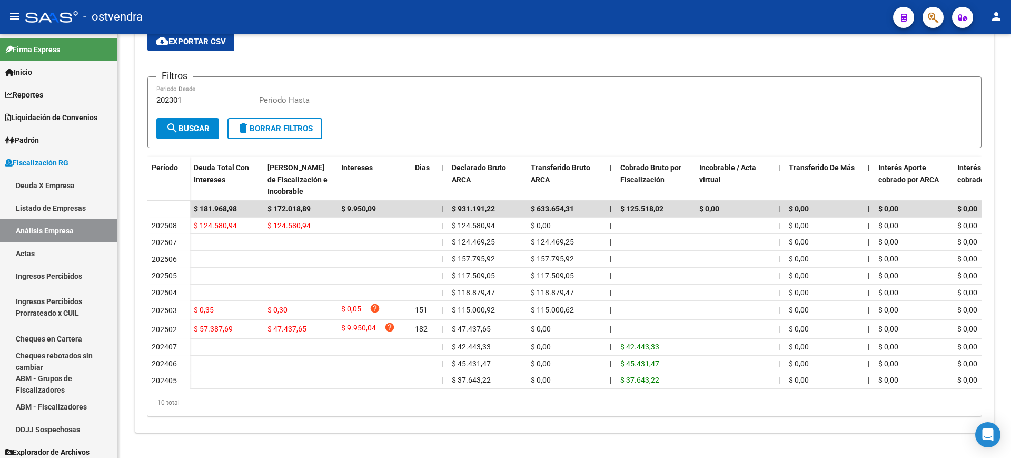
scroll to position [198, 0]
